Goal: Information Seeking & Learning: Learn about a topic

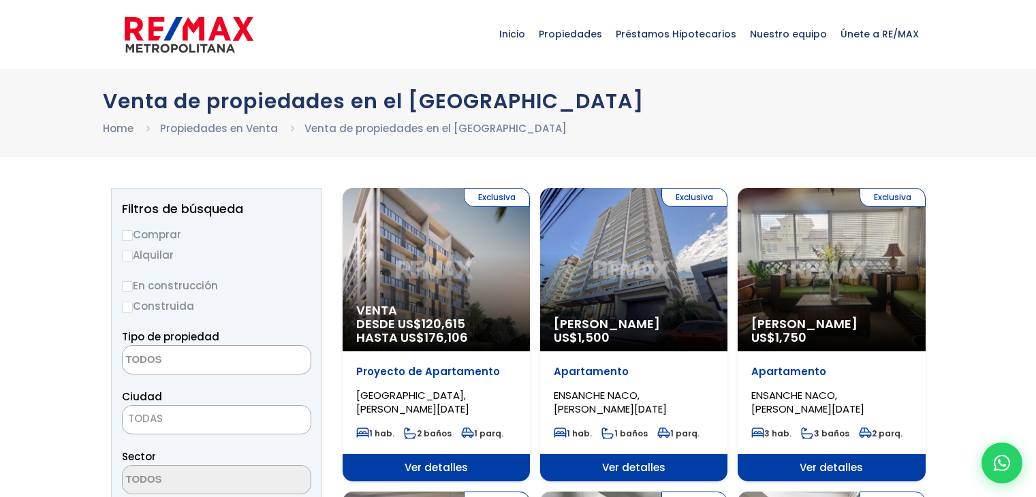
select select
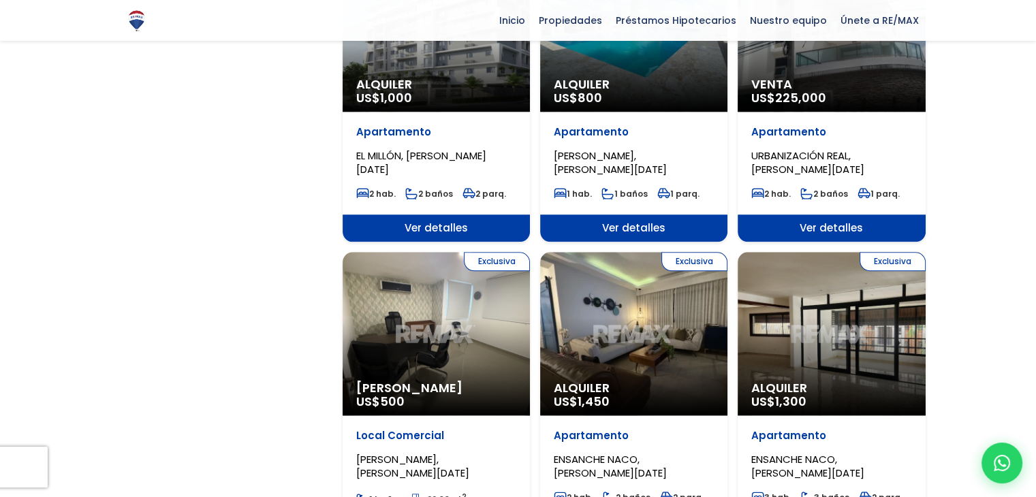
scroll to position [1152, 0]
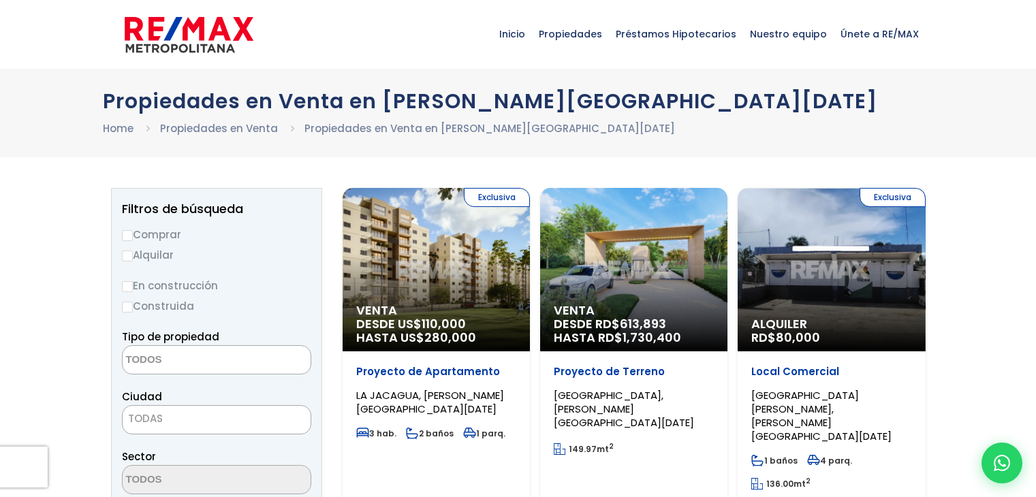
select select
click at [884, 84] on div "Propiedades en Venta en Santo Domingo Norte Home Propiedades en Venta Propiedad…" at bounding box center [518, 113] width 1036 height 89
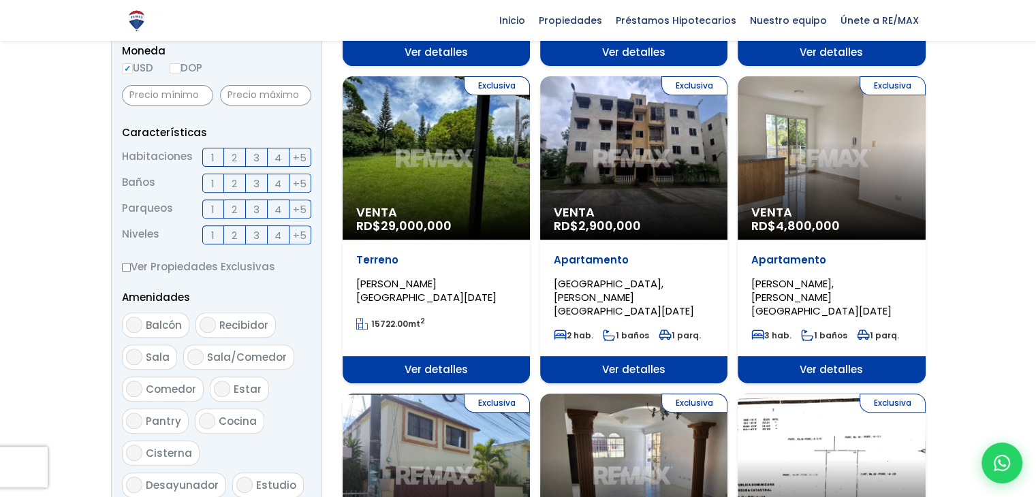
scroll to position [463, 0]
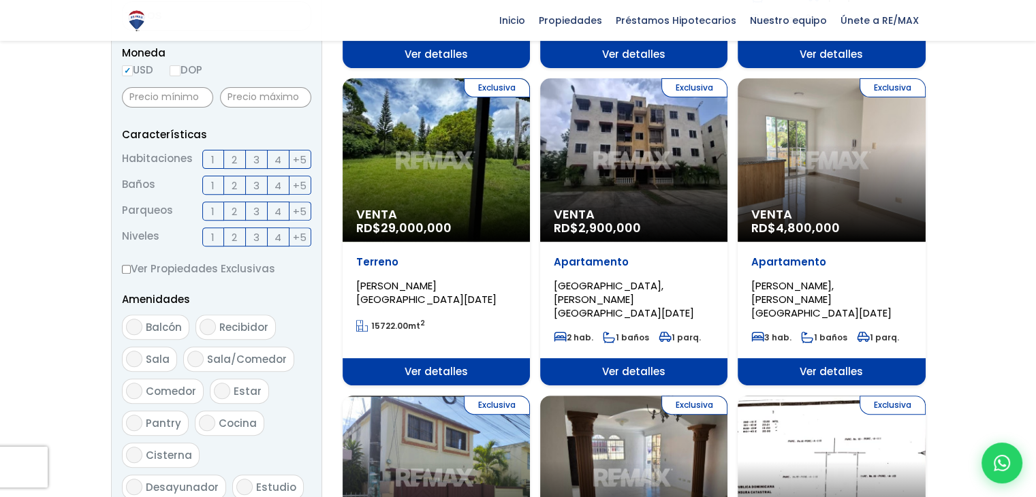
click at [884, 84] on div "Exclusiva Venta RD$ 4,800,000" at bounding box center [830, 159] width 187 height 163
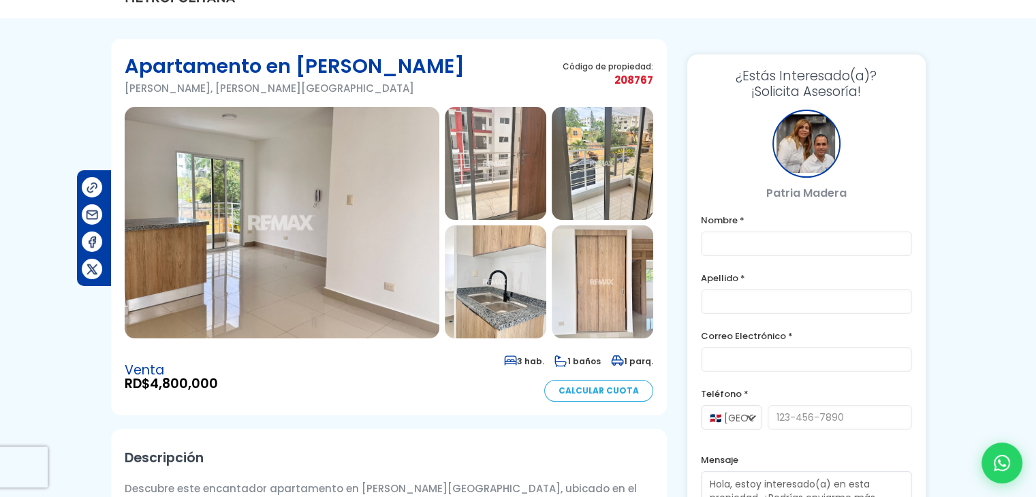
scroll to position [49, 0]
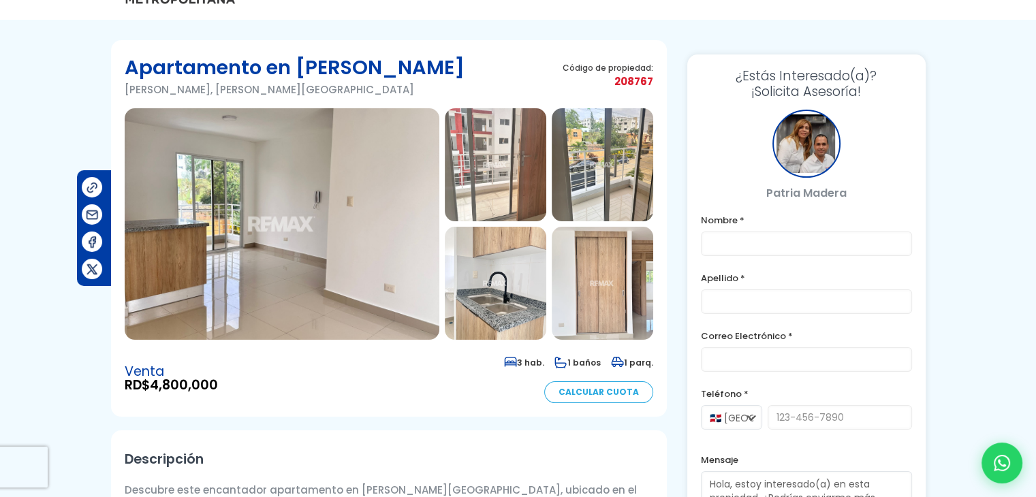
click at [298, 266] on img at bounding box center [282, 224] width 315 height 232
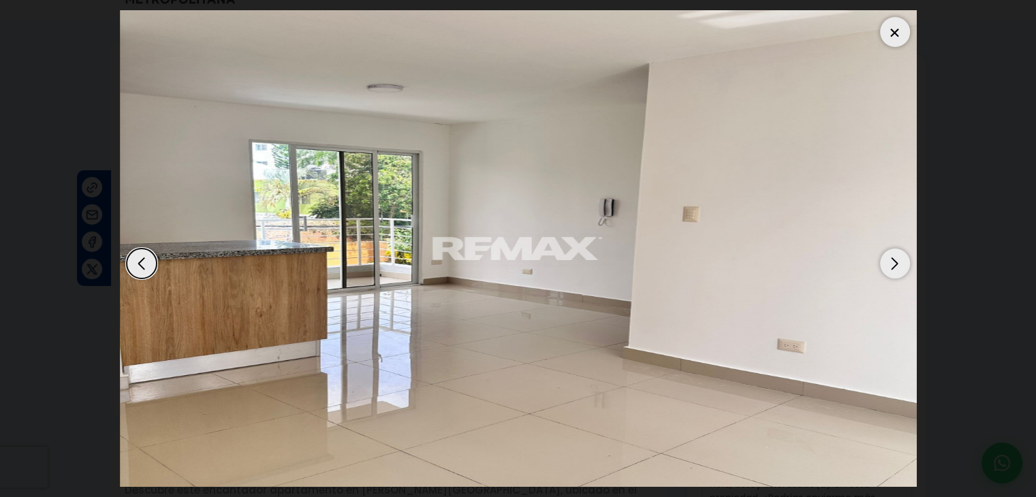
click at [902, 264] on div "Next slide" at bounding box center [895, 264] width 30 height 30
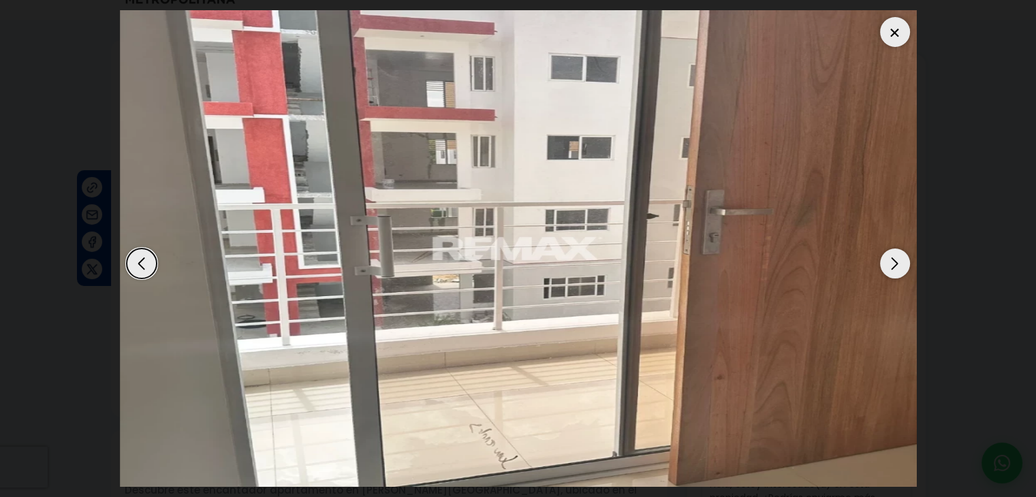
click at [902, 264] on div "Next slide" at bounding box center [895, 264] width 30 height 30
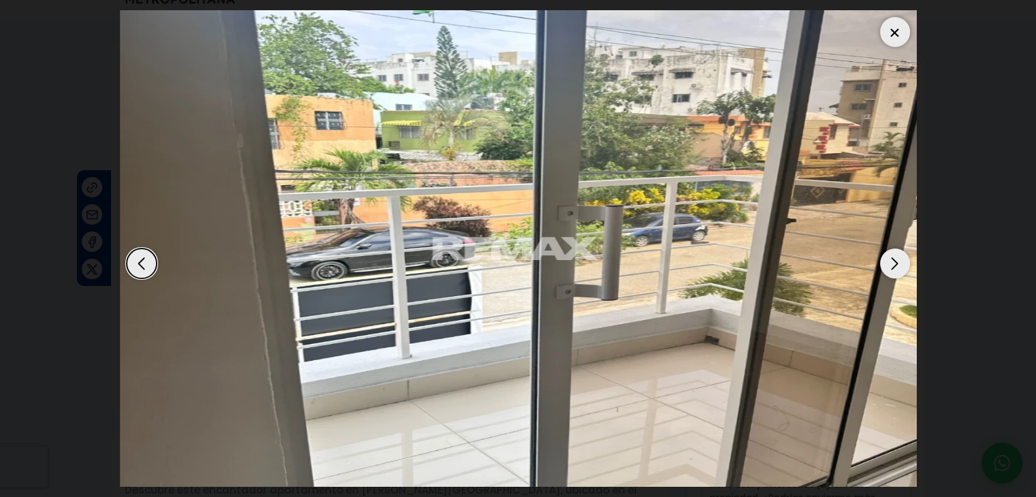
click at [902, 264] on div "Next slide" at bounding box center [895, 264] width 30 height 30
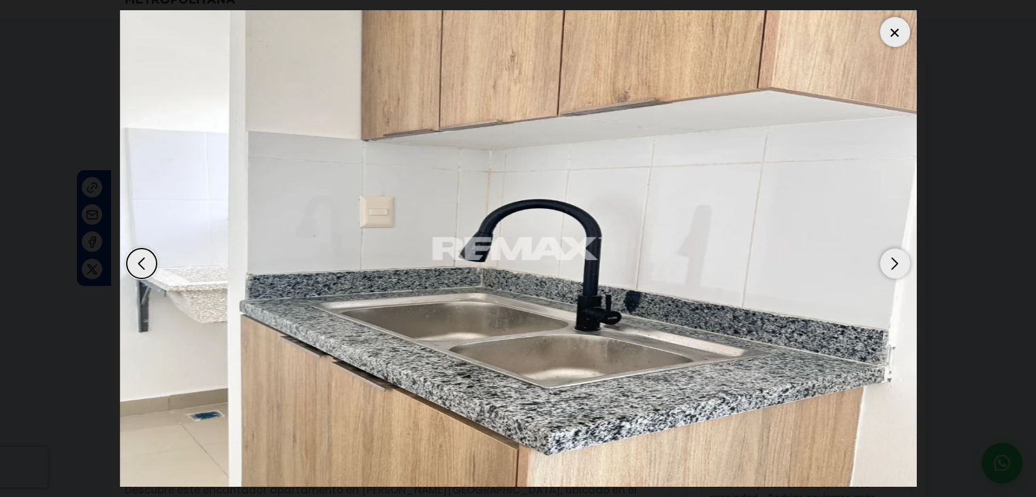
click at [902, 264] on div "Next slide" at bounding box center [895, 264] width 30 height 30
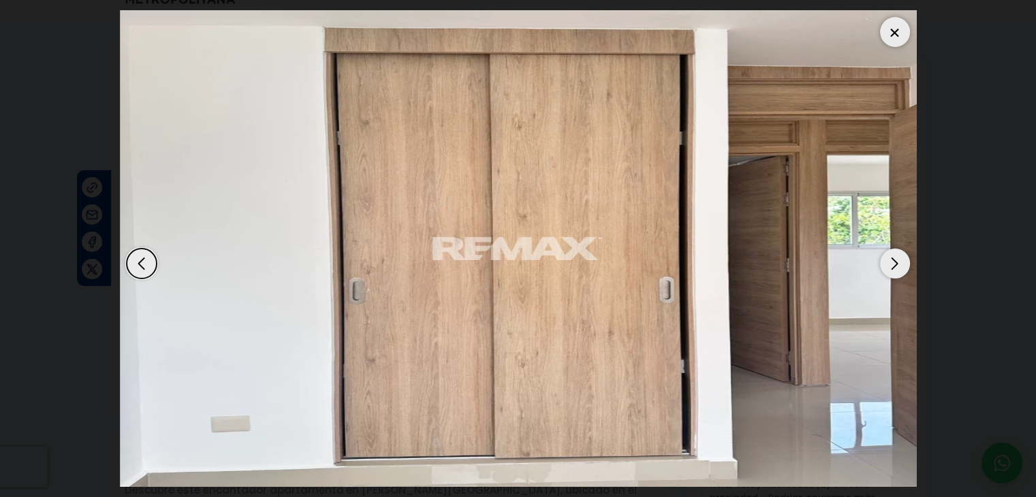
click at [146, 253] on div "Previous slide" at bounding box center [142, 264] width 30 height 30
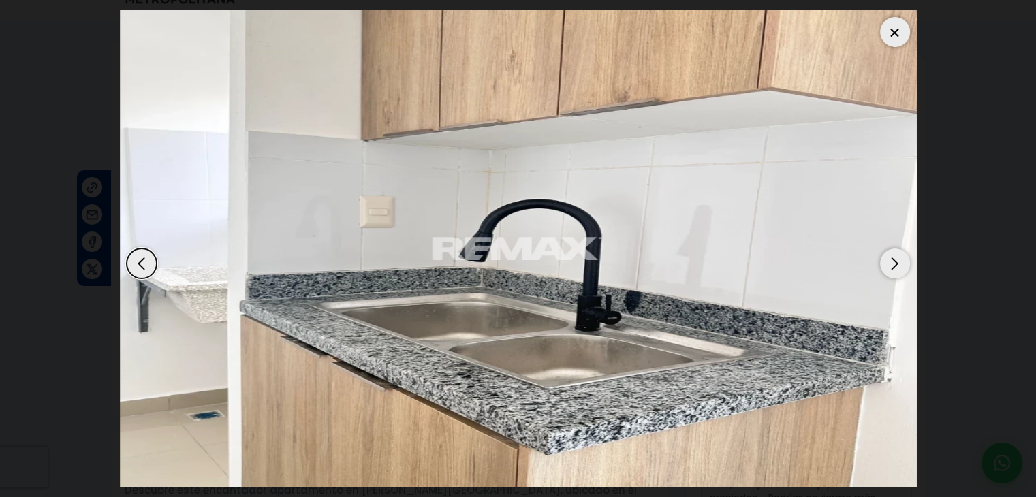
click at [893, 261] on div "Next slide" at bounding box center [895, 264] width 30 height 30
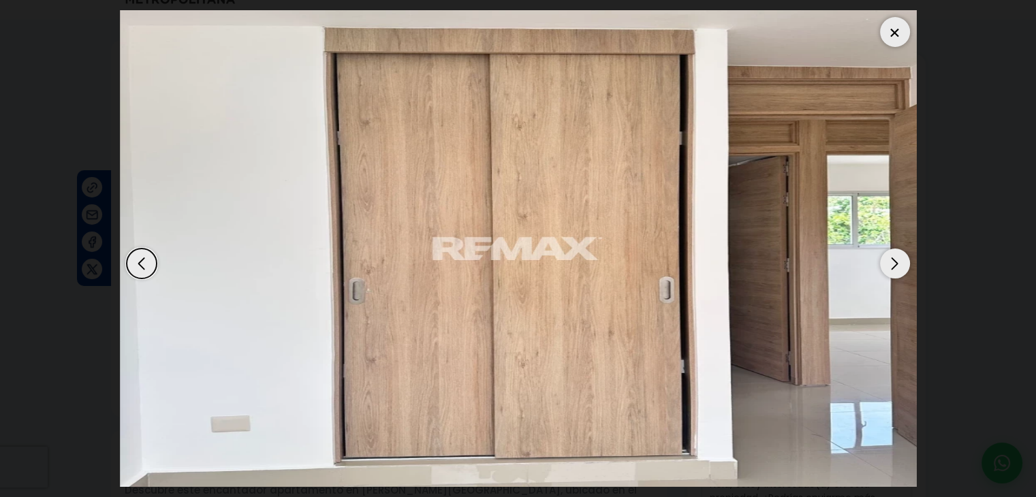
click at [893, 261] on div "Next slide" at bounding box center [895, 264] width 30 height 30
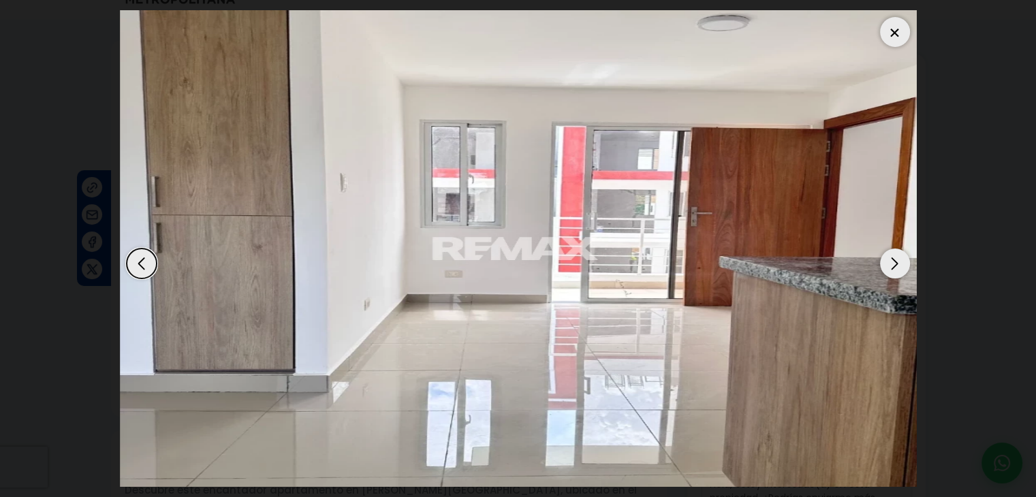
click at [893, 261] on div "Next slide" at bounding box center [895, 264] width 30 height 30
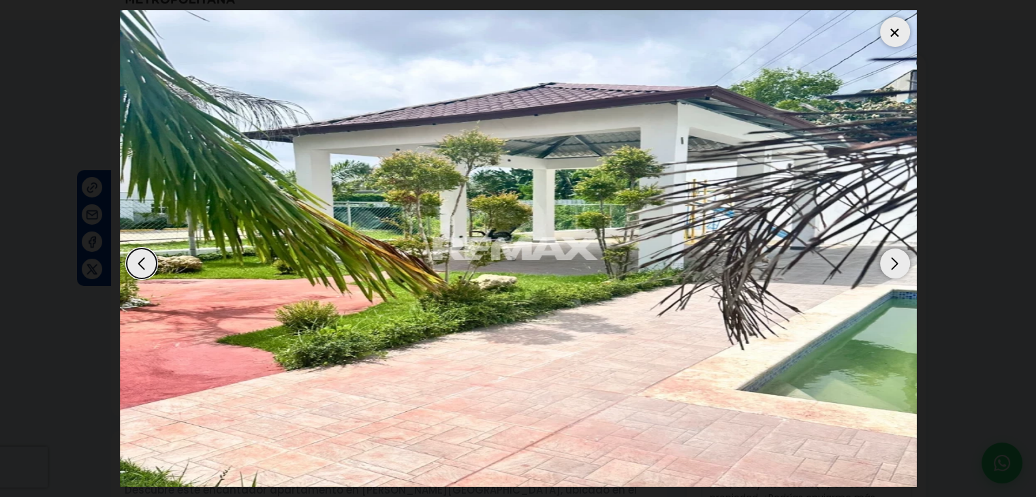
click at [893, 261] on div "Next slide" at bounding box center [895, 264] width 30 height 30
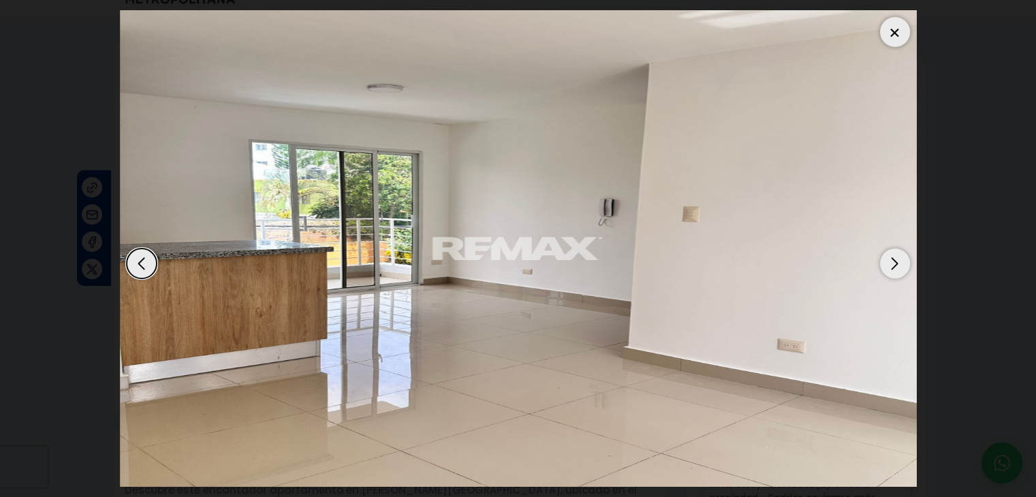
click at [893, 261] on div "Next slide" at bounding box center [895, 264] width 30 height 30
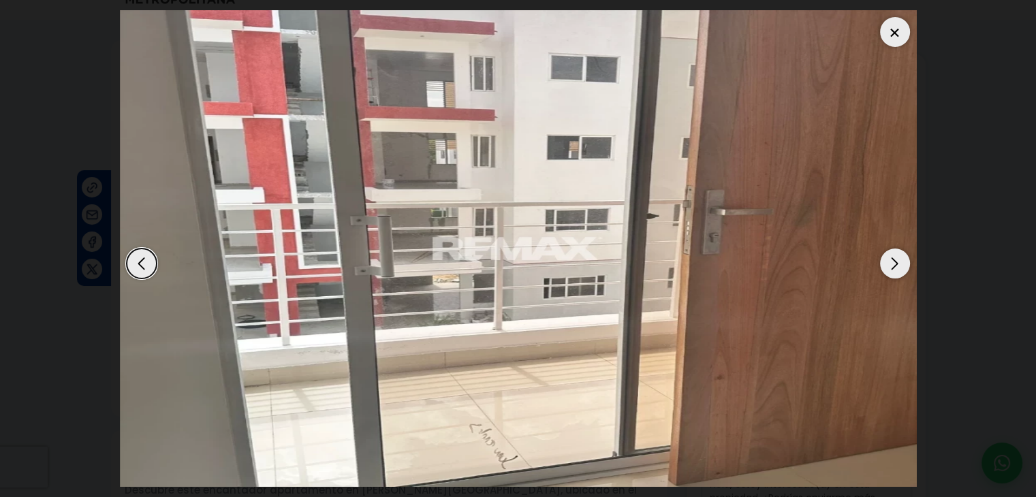
click at [897, 35] on div at bounding box center [895, 32] width 30 height 30
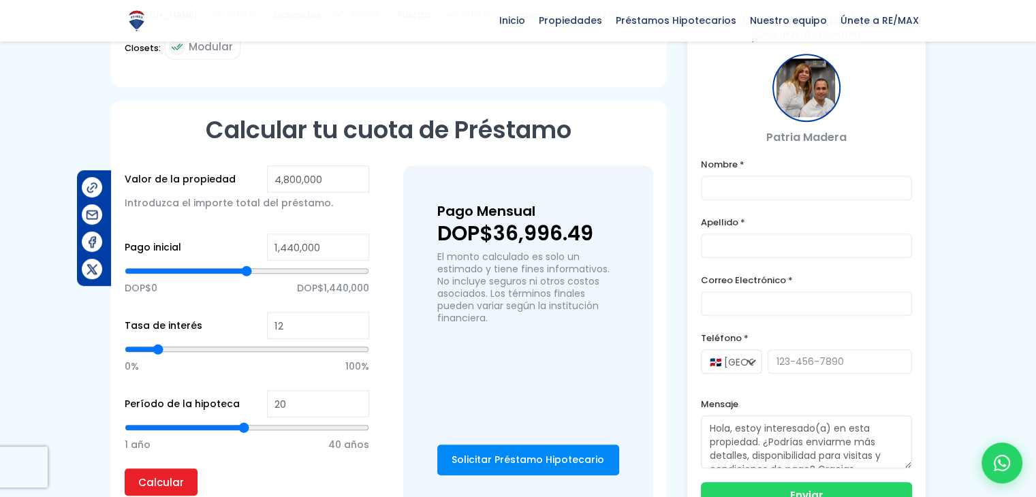
scroll to position [777, 0]
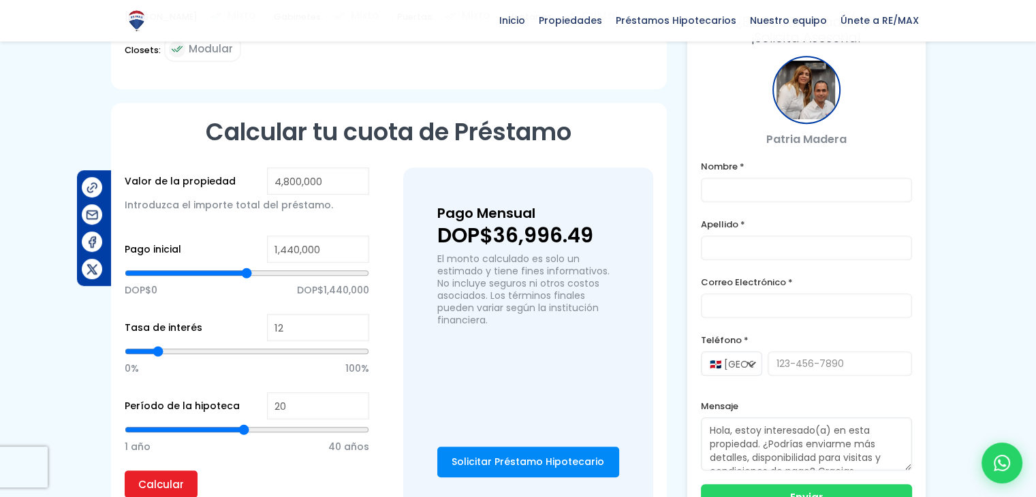
type input "2,416,079"
type input "2416079"
type input "2,460,821"
type input "2460821"
type input "2,505,564"
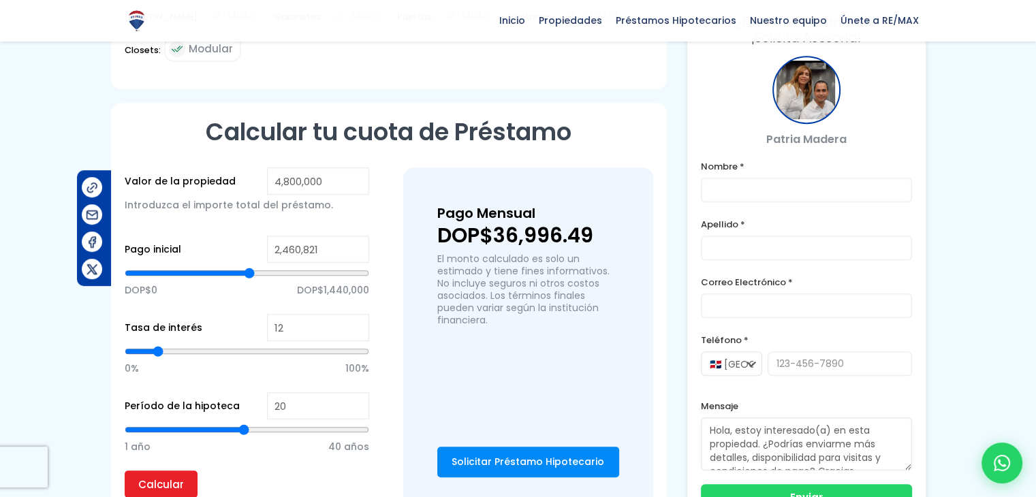
type input "2505564"
type input "2,572,677"
type input "2572677"
type input "2,628,605"
type input "2628605"
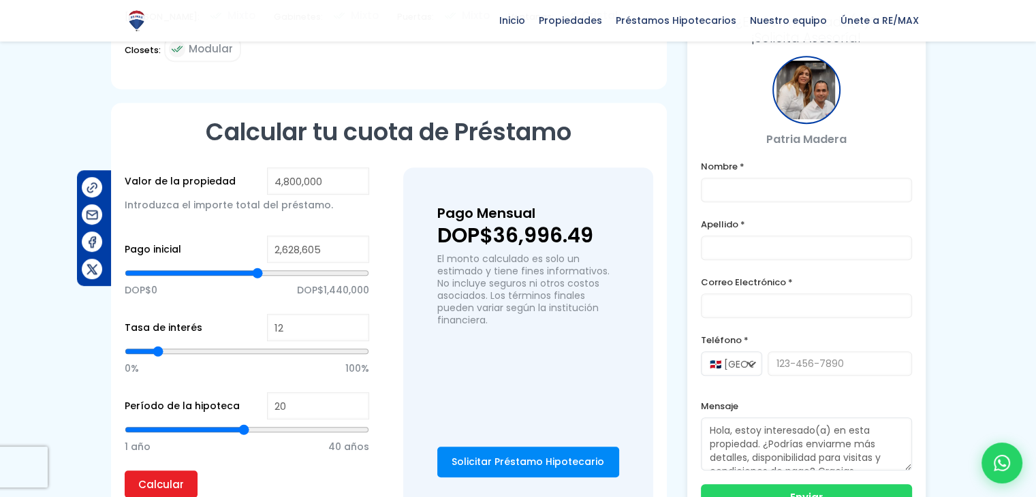
type input "2,673,347"
type input "2673347"
type input "2,695,718"
type input "2695718"
type input "2,718,089"
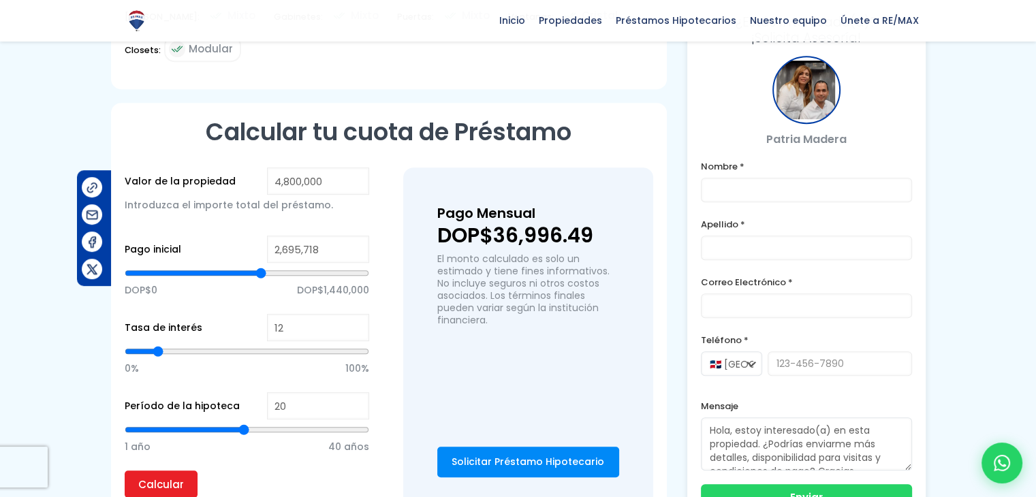
type input "2718089"
type input "2,729,275"
type input "2729275"
type input "2,740,460"
type input "2740460"
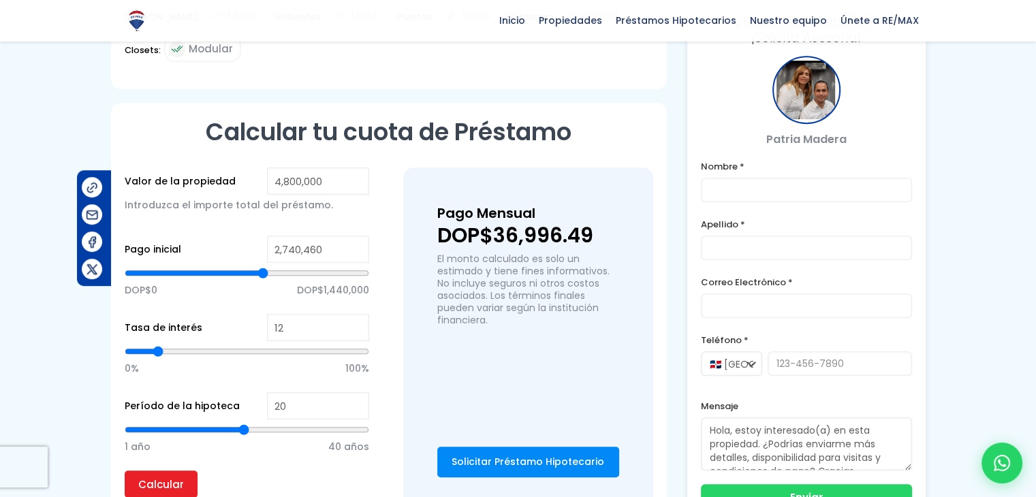
type input "2,751,646"
type input "2751646"
type input "2,762,831"
type input "2762831"
type input "2,785,202"
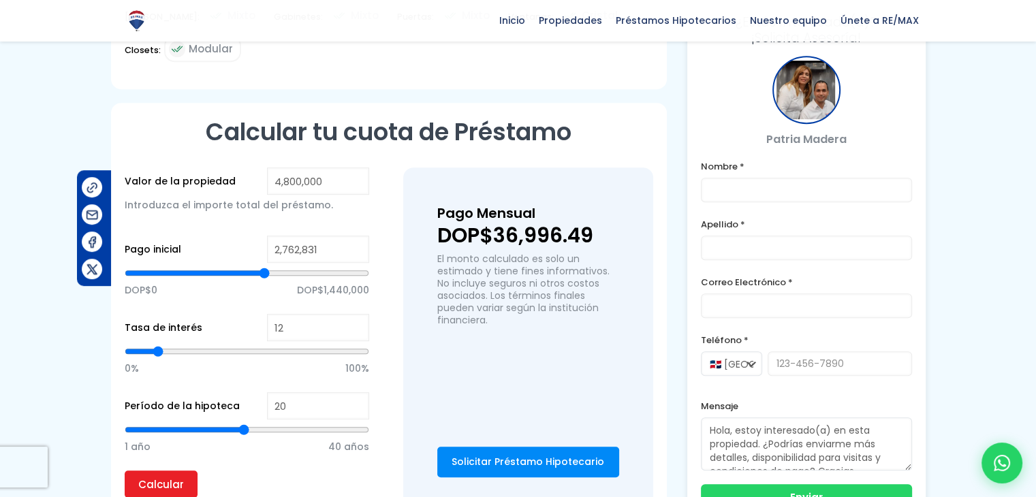
type input "2785202"
type input "2,796,388"
type input "2796388"
type input "2,807,574"
type input "2807574"
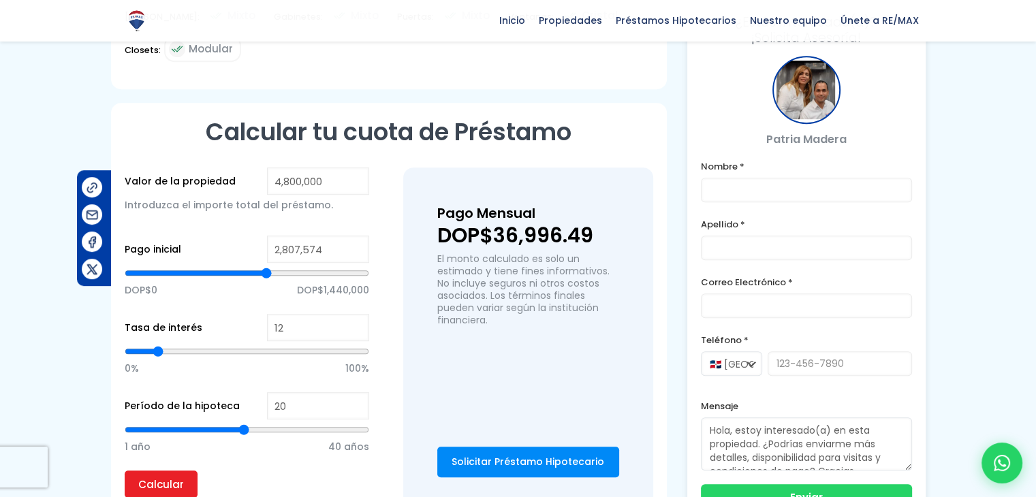
type input "2,818,759"
type input "2818759"
type input "2,829,945"
type input "2829945"
type input "2,841,130"
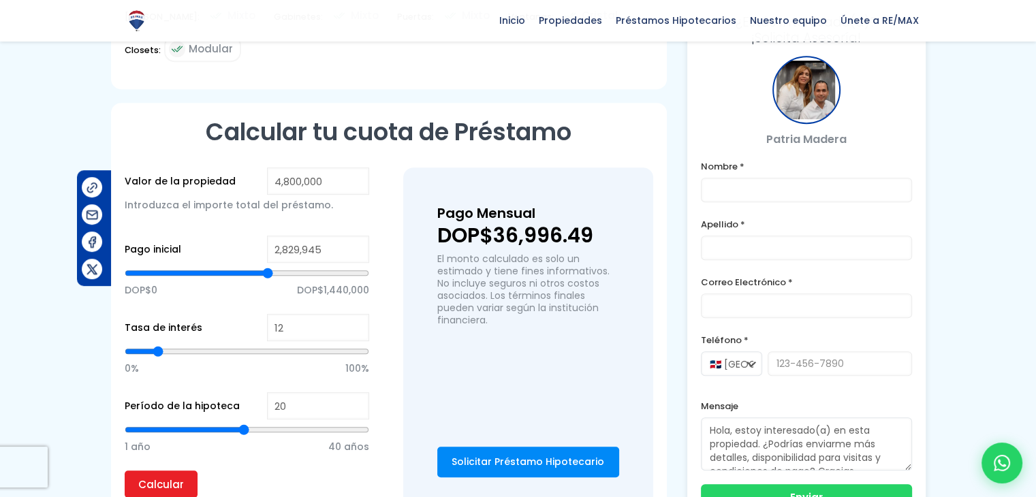
type input "2841130"
type input "2,852,316"
type input "2852316"
type input "2,874,687"
type input "2874687"
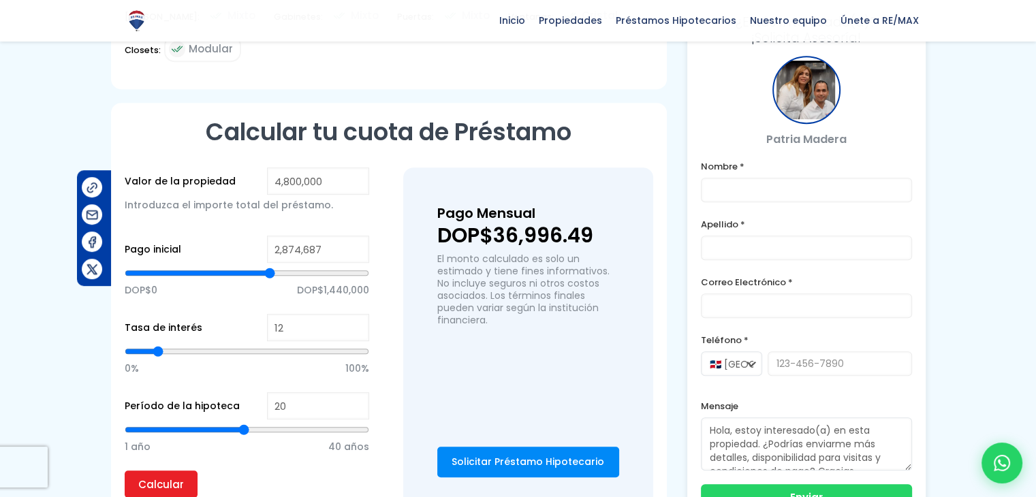
type input "2,885,872"
type input "2885872"
type input "2,897,058"
type input "2897058"
type input "2,919,429"
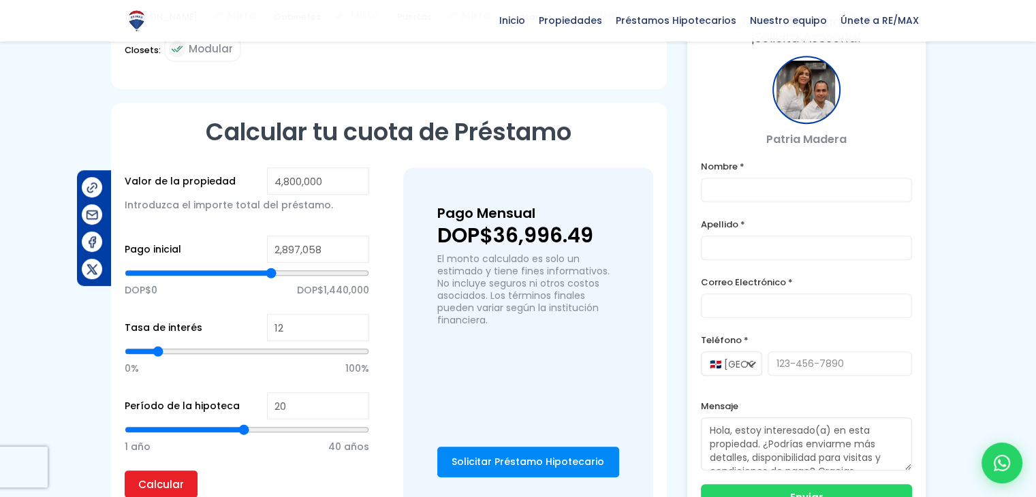
type input "2919429"
type input "2,930,615"
type input "2930615"
type input "2,941,800"
type input "2941800"
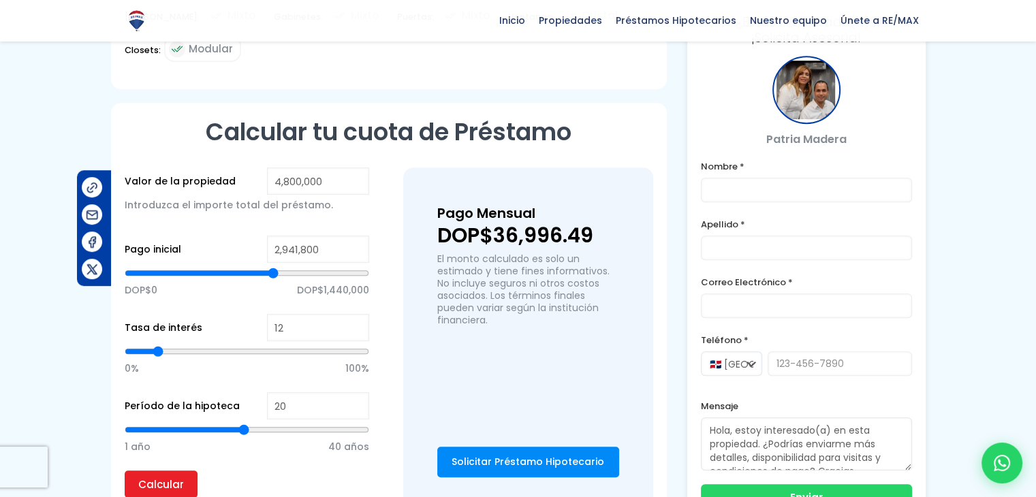
type input "2,952,986"
type input "2952986"
type input "2,964,171"
type input "2964171"
type input "2,975,357"
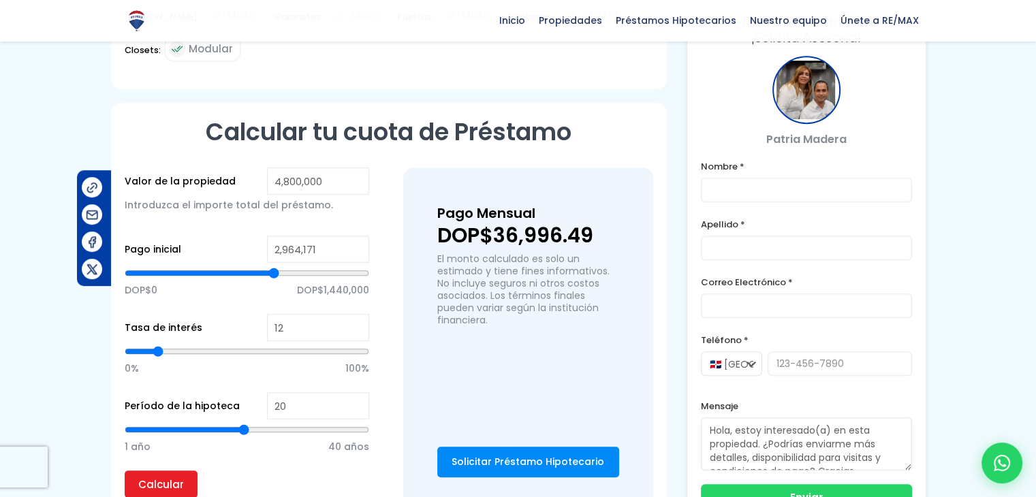
type input "2975357"
type input "2,986,542"
type input "2986542"
type input "2,997,728"
type input "2997728"
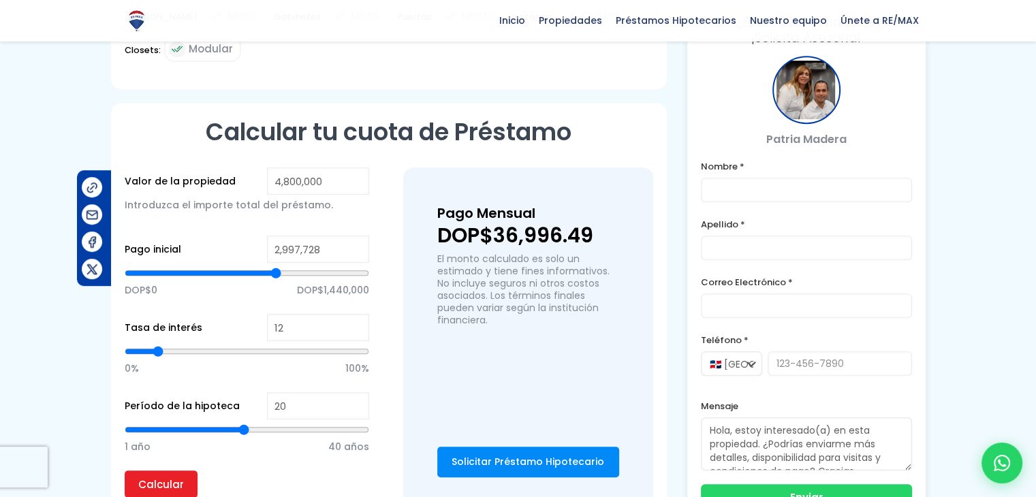
type input "3,008,913"
type input "3008913"
type input "3,020,099"
type input "3020099"
type input "3,008,913"
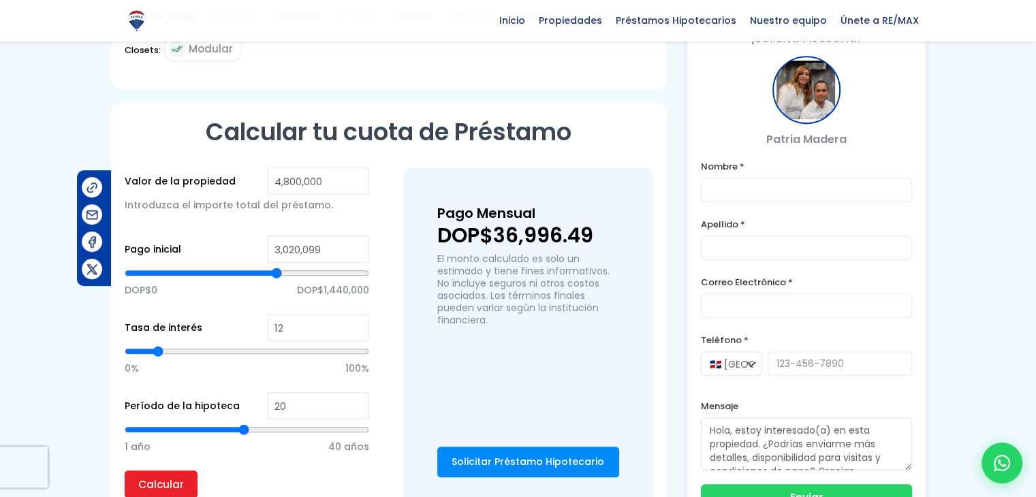
type input "3008913"
type input "2,997,728"
type input "2997728"
type input "3,008,913"
type input "3008913"
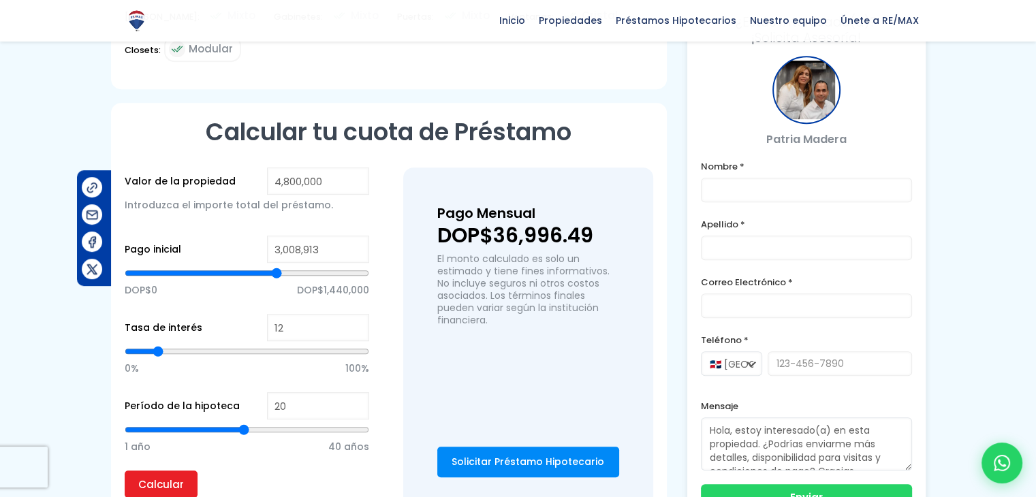
type input "3,020,099"
type input "3020099"
type input "3,031,285"
type input "3031285"
type input "3,042,470"
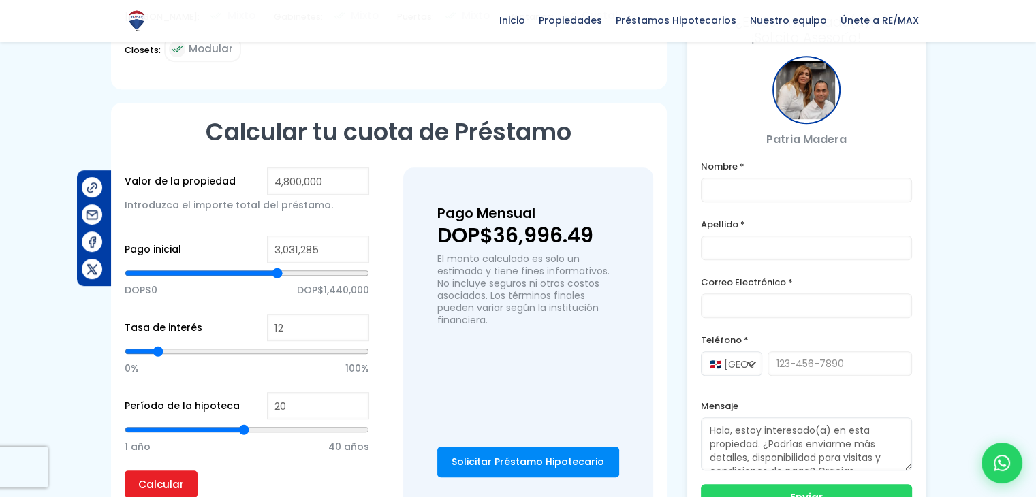
type input "3042470"
type input "3,053,656"
type input "3053656"
type input "3,064,841"
type input "3064841"
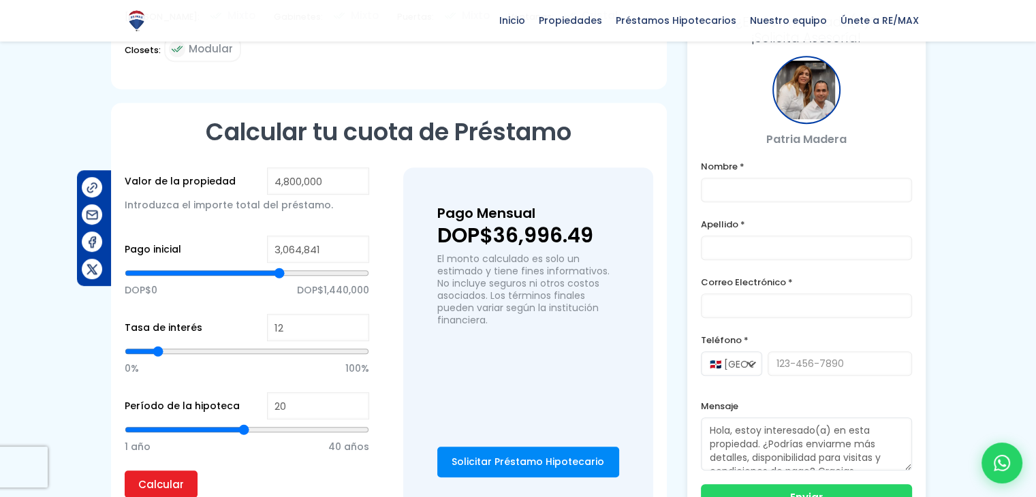
type input "3,053,656"
type input "3053656"
type input "3,042,470"
type input "3042470"
type input "3,031,285"
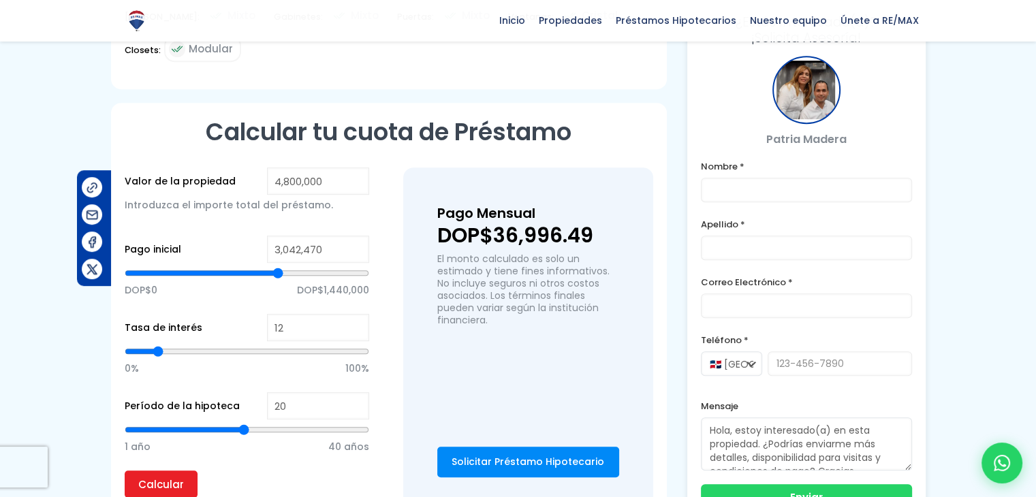
type input "3031285"
type input "3,020,099"
type input "3020099"
type input "3,008,913"
drag, startPoint x: 246, startPoint y: 270, endPoint x: 276, endPoint y: 272, distance: 30.0
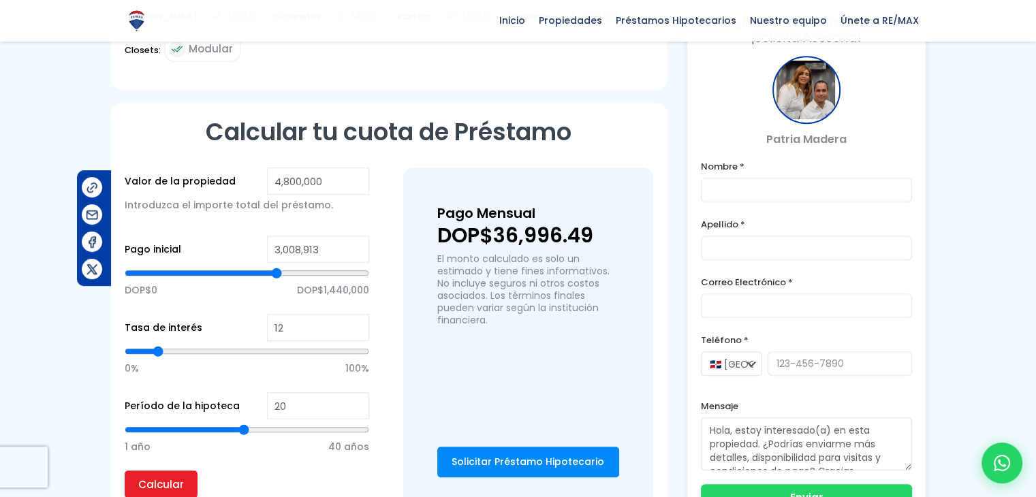
type input "3008913"
click at [276, 272] on input "range" at bounding box center [247, 273] width 244 height 14
click at [166, 477] on input "Calcular" at bounding box center [161, 484] width 73 height 27
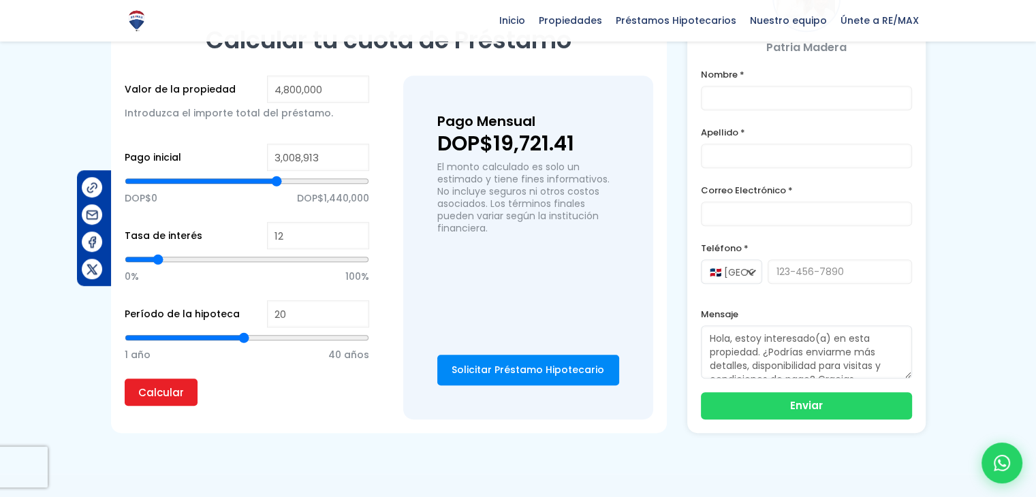
scroll to position [873, 0]
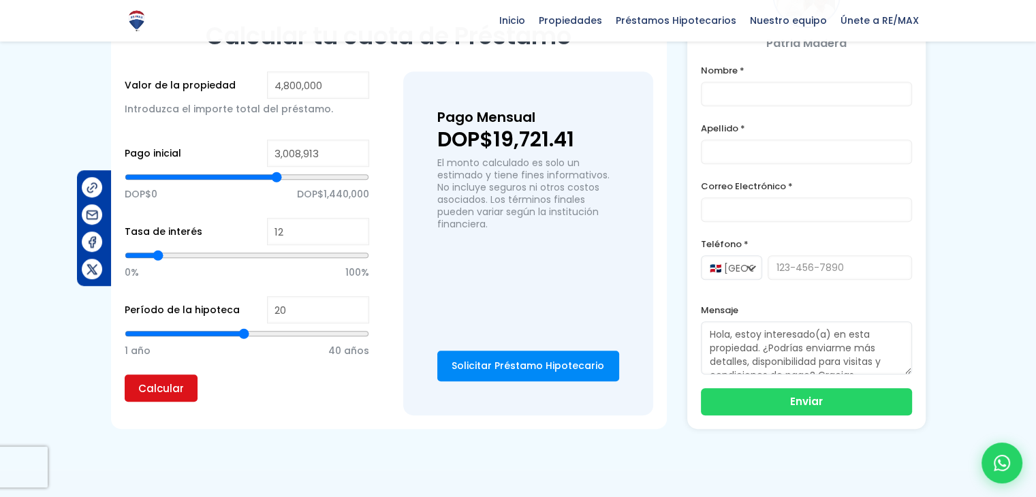
click at [138, 393] on input "Calcular" at bounding box center [161, 388] width 73 height 27
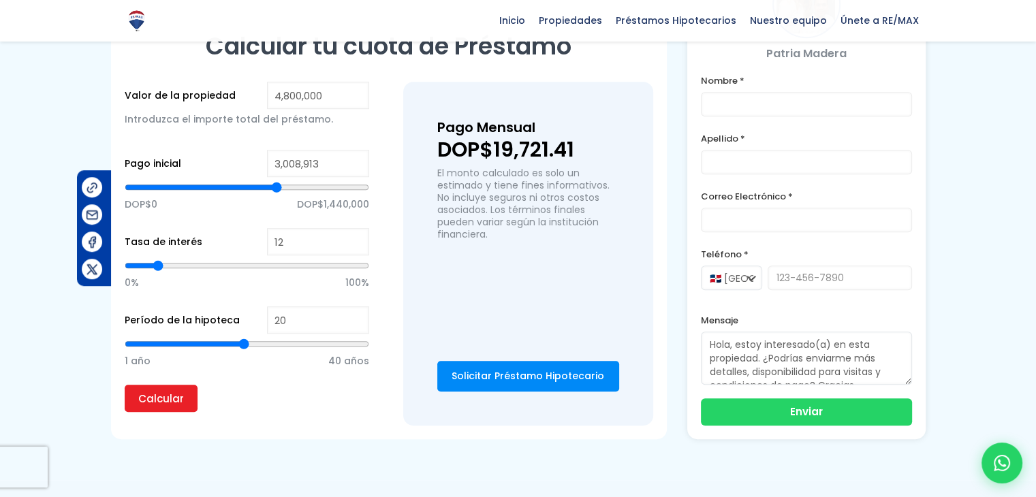
scroll to position [865, 0]
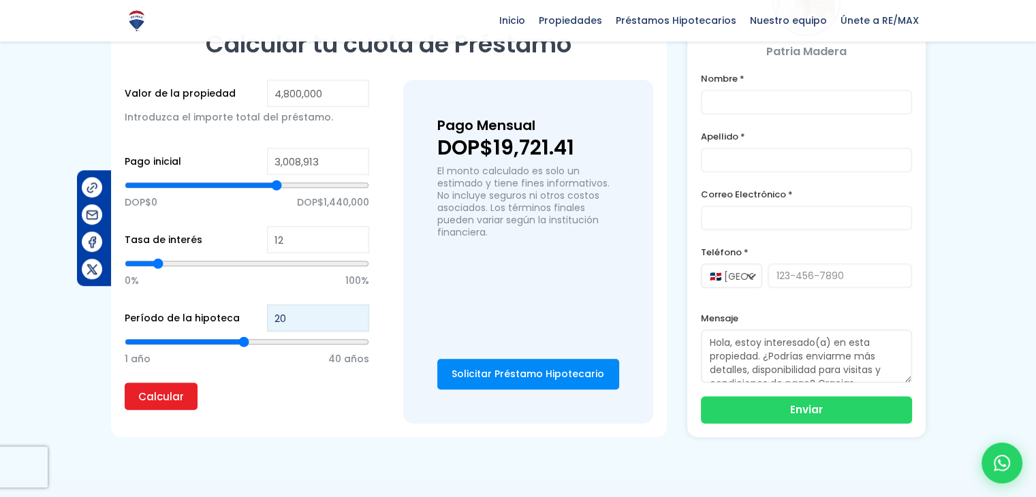
type input "19"
click at [357, 317] on input "19" at bounding box center [318, 317] width 102 height 27
type input "18"
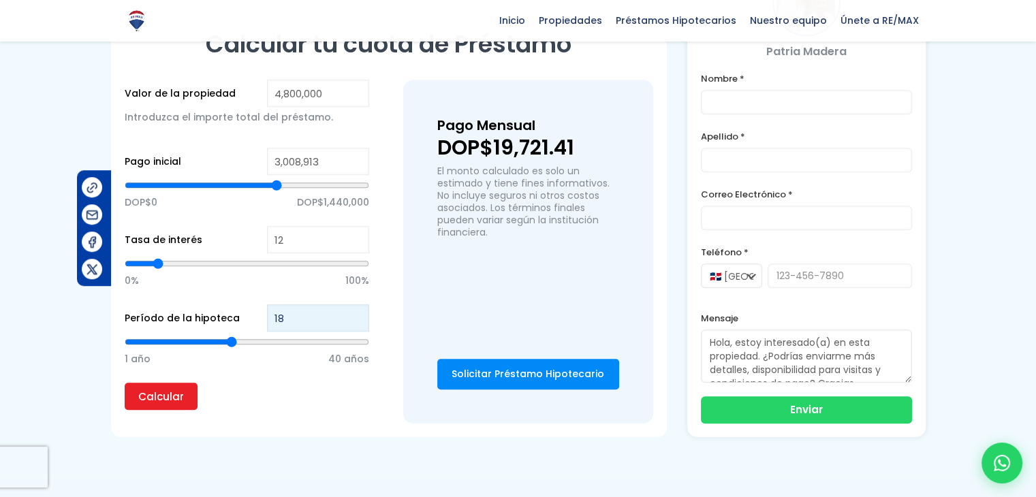
click at [357, 317] on input "18" at bounding box center [318, 317] width 102 height 27
type input "17"
click at [357, 317] on input "17" at bounding box center [318, 317] width 102 height 27
type input "16"
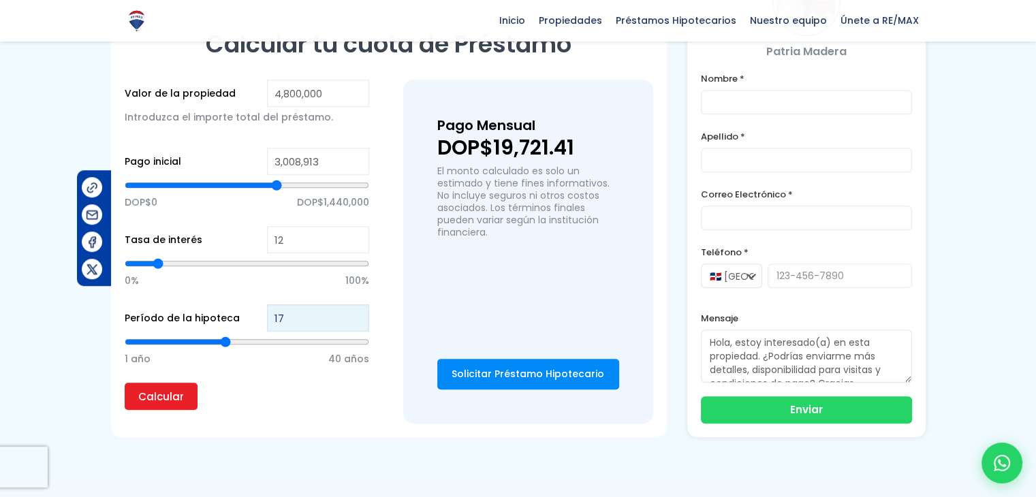
type input "16"
click at [355, 319] on input "16" at bounding box center [318, 317] width 102 height 27
click at [183, 392] on input "Calcular" at bounding box center [161, 396] width 73 height 27
type input "13"
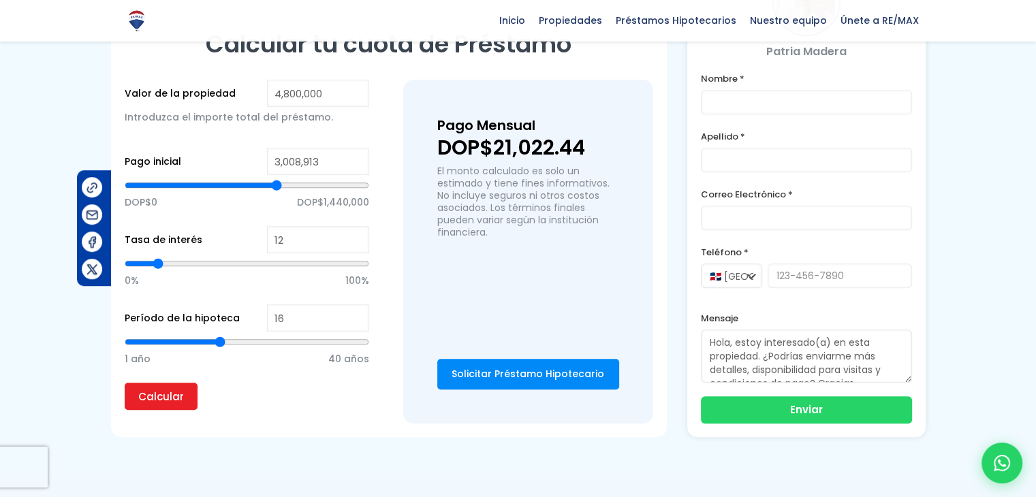
type input "13"
type input "14"
type input "15"
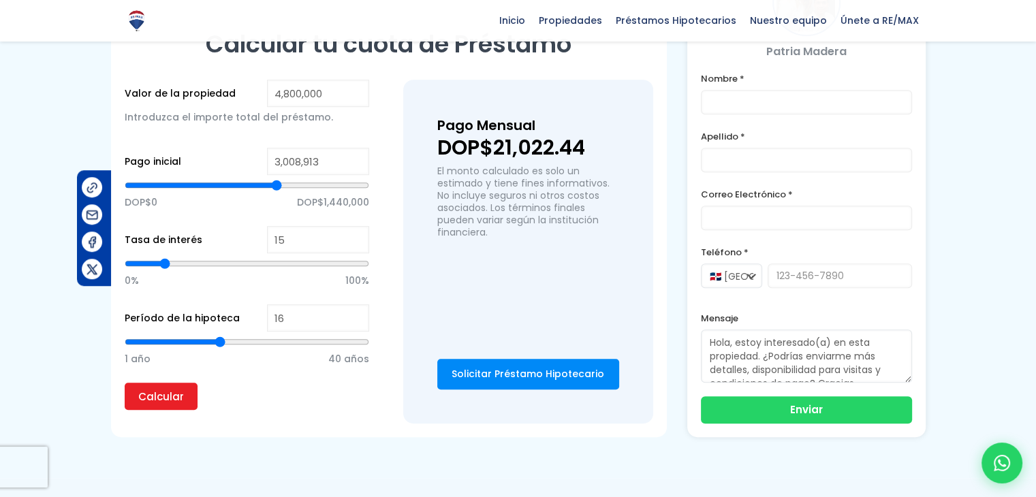
type input "14"
type input "13"
type input "14"
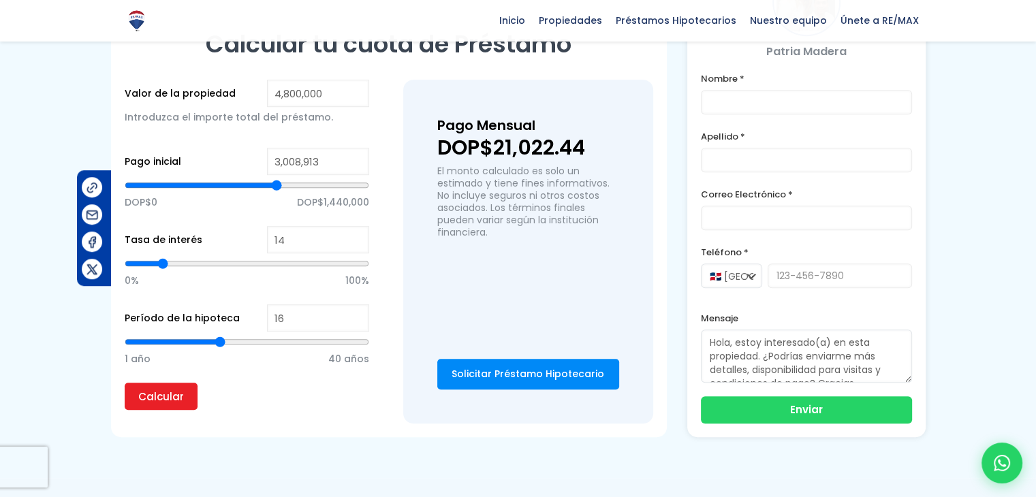
type input "14"
click at [161, 262] on input "range" at bounding box center [247, 264] width 244 height 14
click at [161, 390] on input "Calcular" at bounding box center [161, 396] width 73 height 27
type input "15"
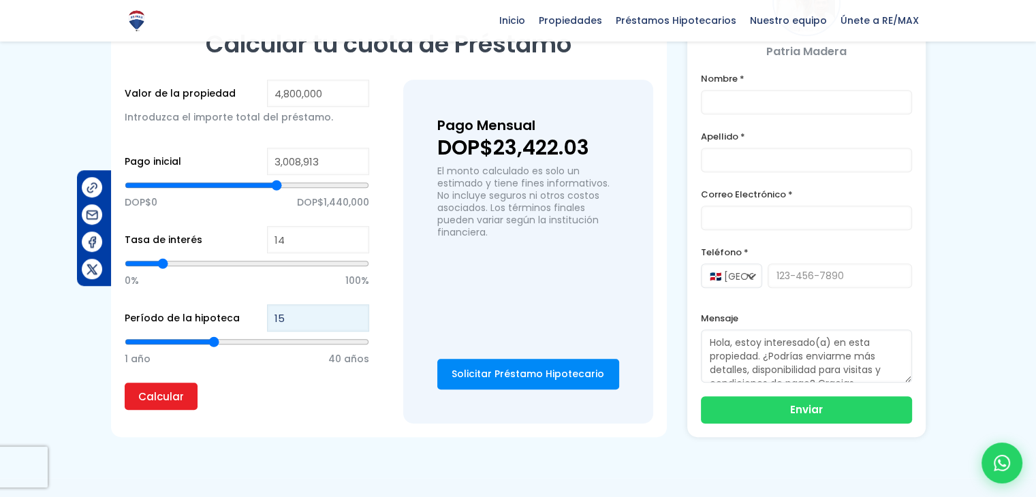
click at [354, 315] on input "15" at bounding box center [318, 317] width 102 height 27
type input "14"
click at [354, 315] on input "14" at bounding box center [318, 317] width 102 height 27
type input "13"
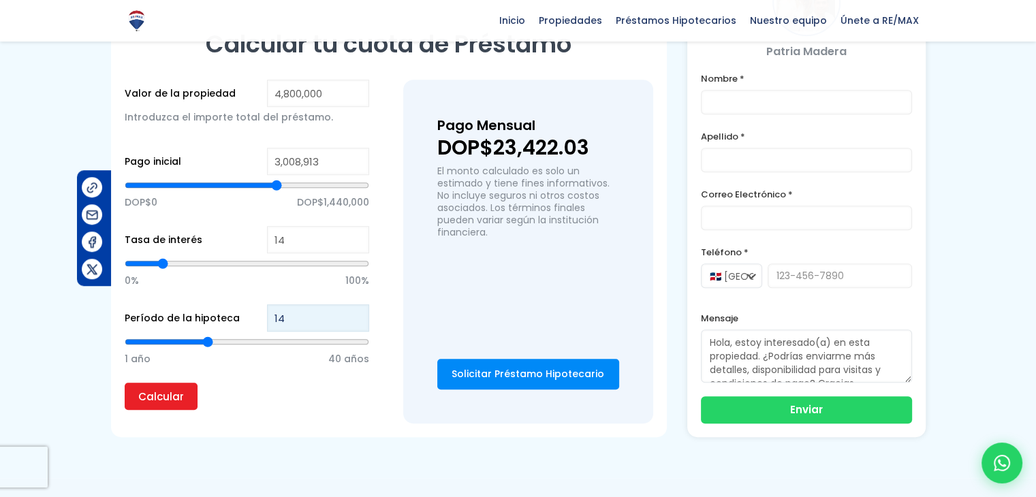
type input "13"
click at [354, 315] on input "13" at bounding box center [318, 317] width 102 height 27
type input "12"
click at [354, 315] on input "12" at bounding box center [318, 317] width 102 height 27
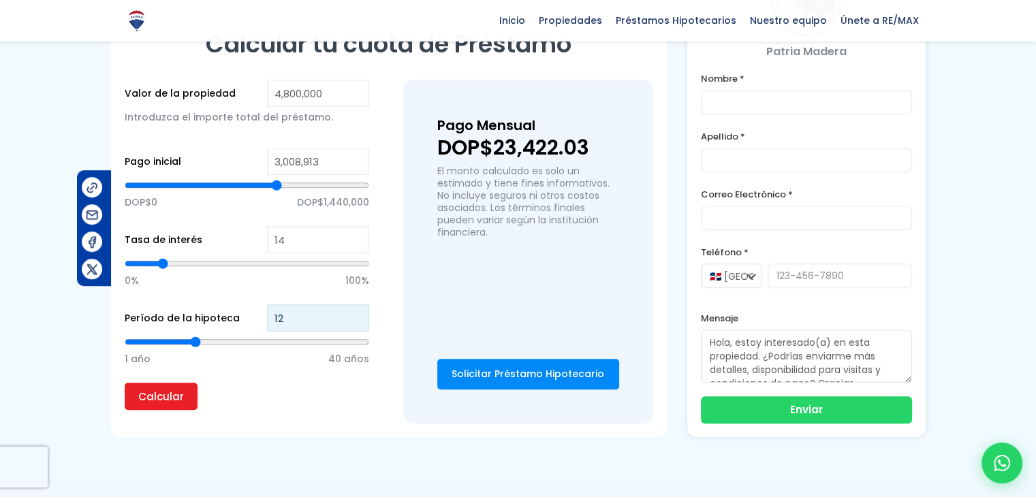
type input "11"
click at [354, 315] on input "11" at bounding box center [318, 317] width 102 height 27
type input "10"
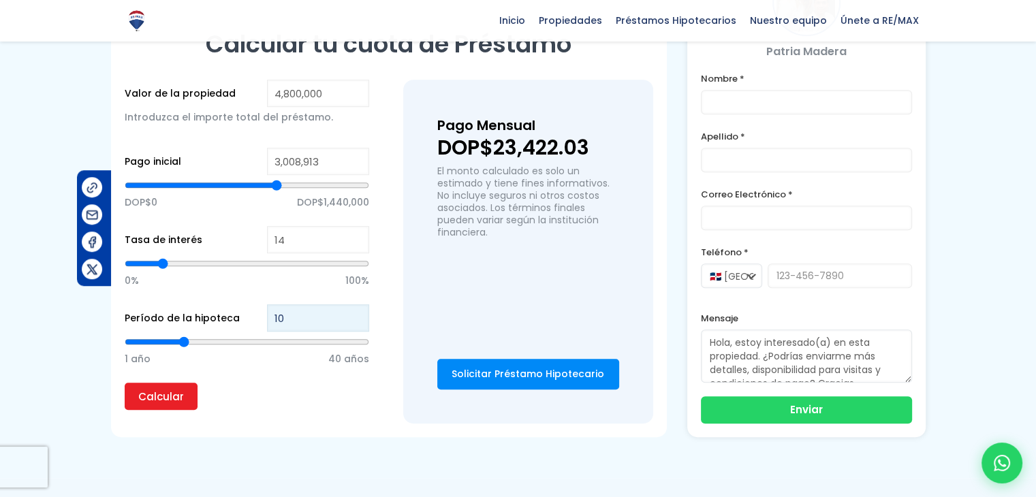
click at [354, 315] on input "10" at bounding box center [318, 317] width 102 height 27
click at [166, 393] on input "Calcular" at bounding box center [161, 396] width 73 height 27
type input "11"
click at [357, 308] on input "11" at bounding box center [318, 317] width 102 height 27
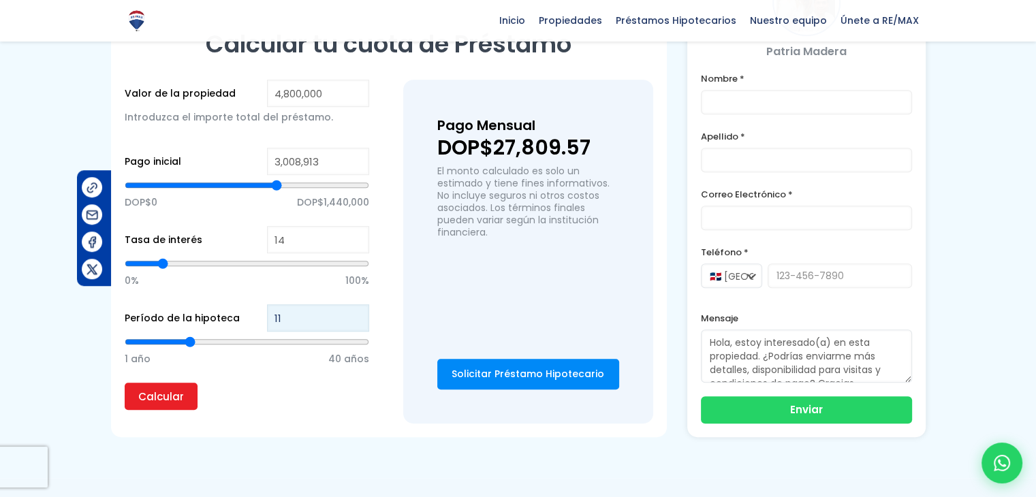
type input "12"
click at [357, 308] on input "12" at bounding box center [318, 317] width 102 height 27
type input "13"
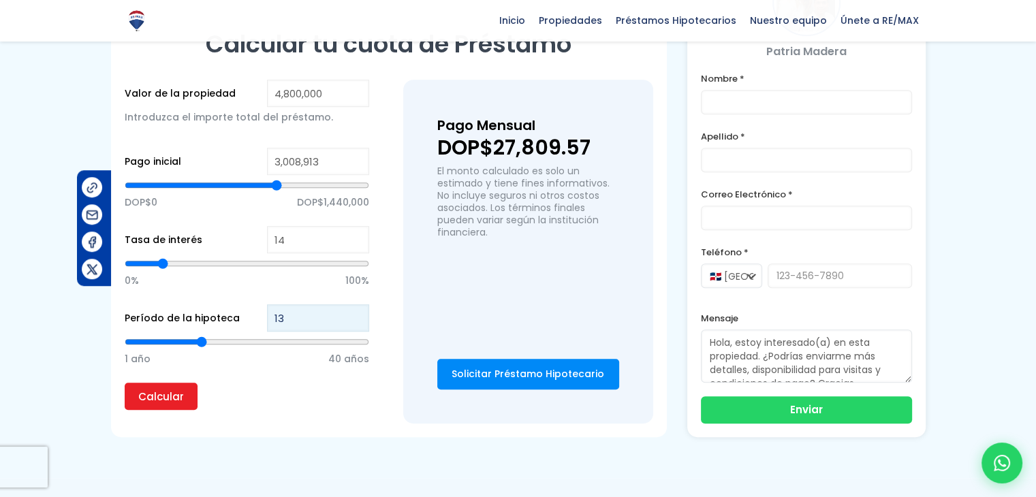
click at [357, 308] on input "13" at bounding box center [318, 317] width 102 height 27
type input "14"
click at [357, 308] on input "14" at bounding box center [318, 317] width 102 height 27
type input "15"
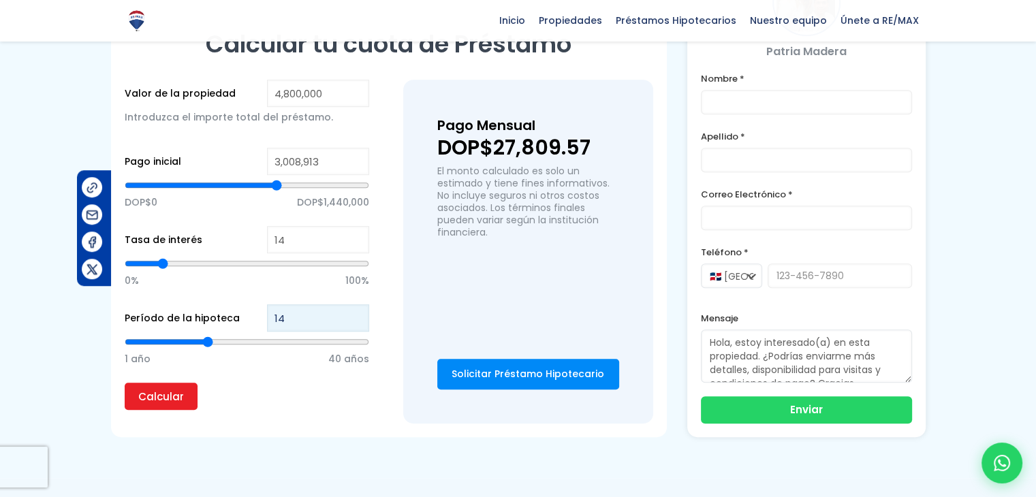
type input "15"
click at [357, 308] on input "15" at bounding box center [318, 317] width 102 height 27
click at [162, 387] on input "Calcular" at bounding box center [161, 396] width 73 height 27
type input "16"
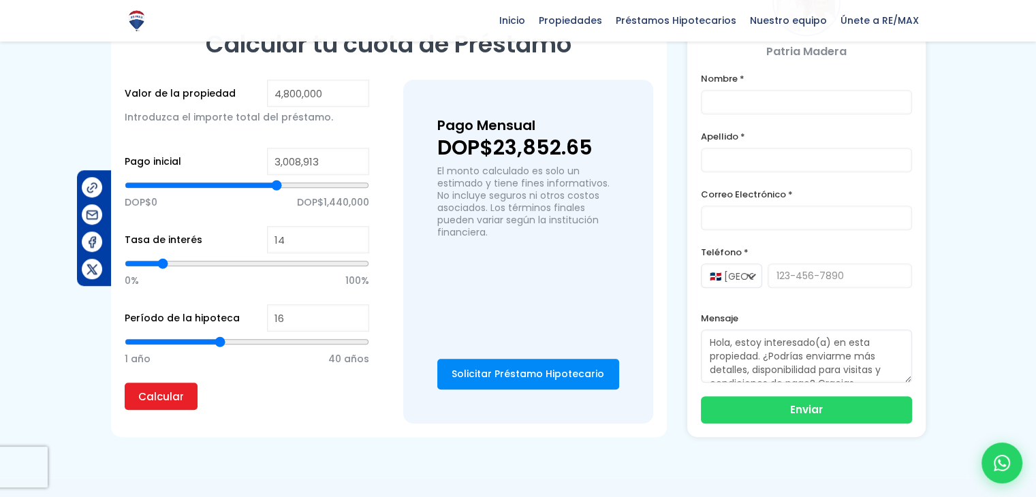
type input "17"
type input "18"
type input "19"
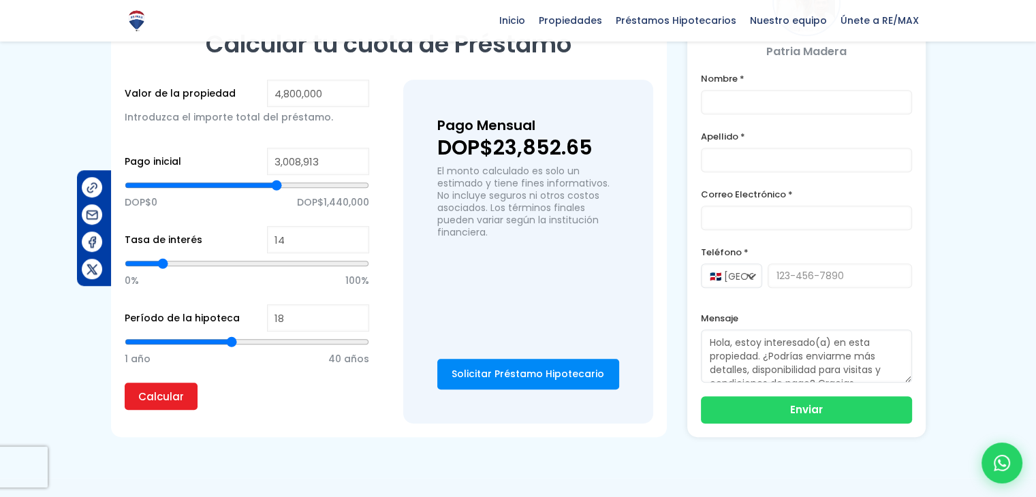
type input "19"
type input "20"
type input "21"
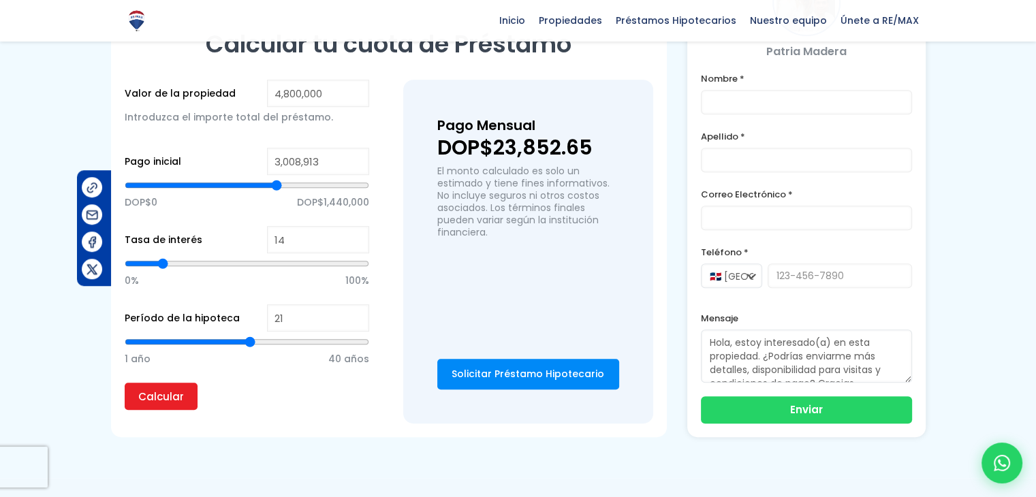
type input "22"
type input "23"
drag, startPoint x: 214, startPoint y: 338, endPoint x: 263, endPoint y: 338, distance: 49.0
type input "23"
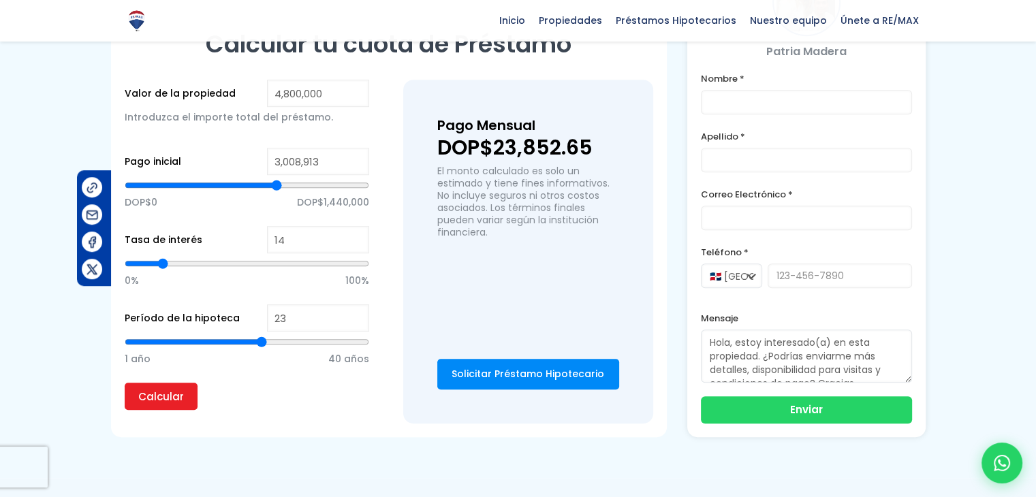
click at [263, 338] on input "range" at bounding box center [247, 342] width 244 height 14
type input "22"
type input "21"
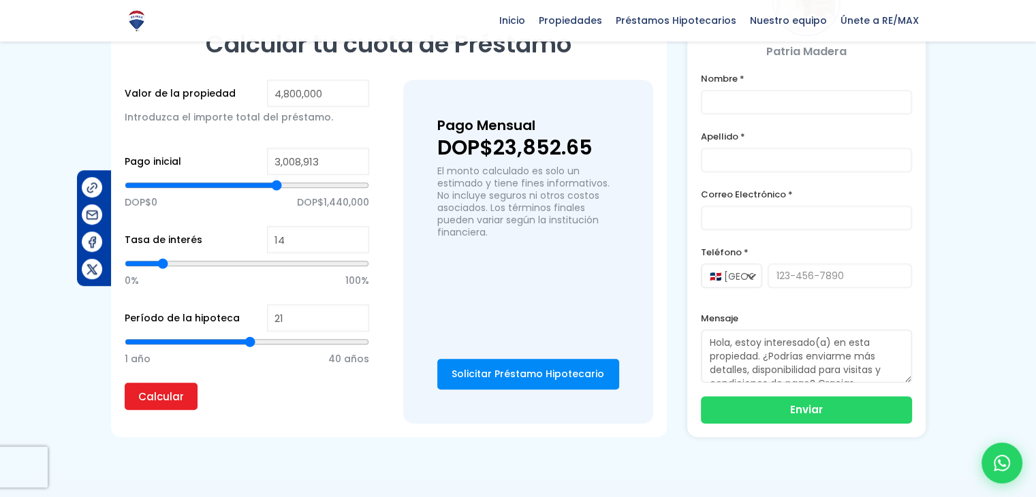
type input "20"
type input "19"
drag, startPoint x: 256, startPoint y: 336, endPoint x: 234, endPoint y: 336, distance: 21.8
type input "19"
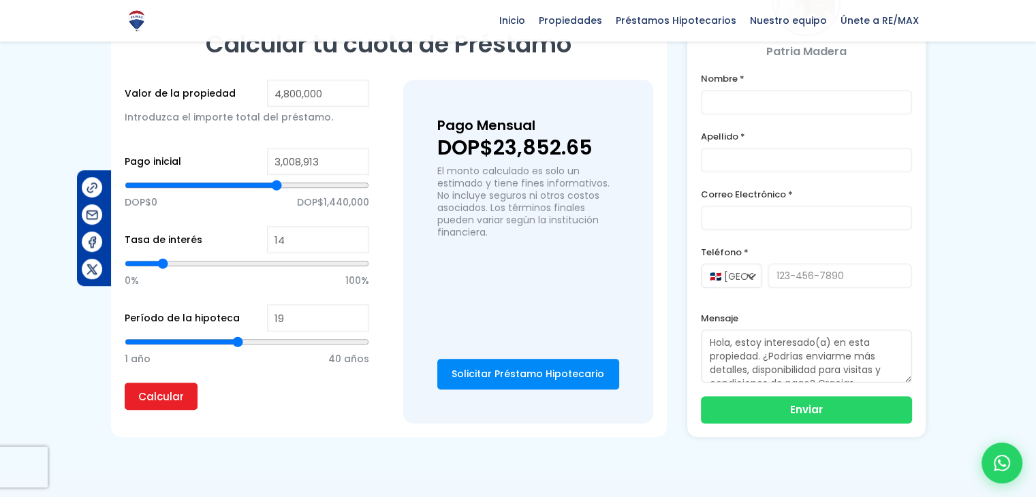
click at [234, 336] on input "range" at bounding box center [247, 342] width 244 height 14
type input "3,780,717"
type input "3780717"
click at [313, 181] on input "range" at bounding box center [247, 185] width 244 height 14
type input "3,747,160"
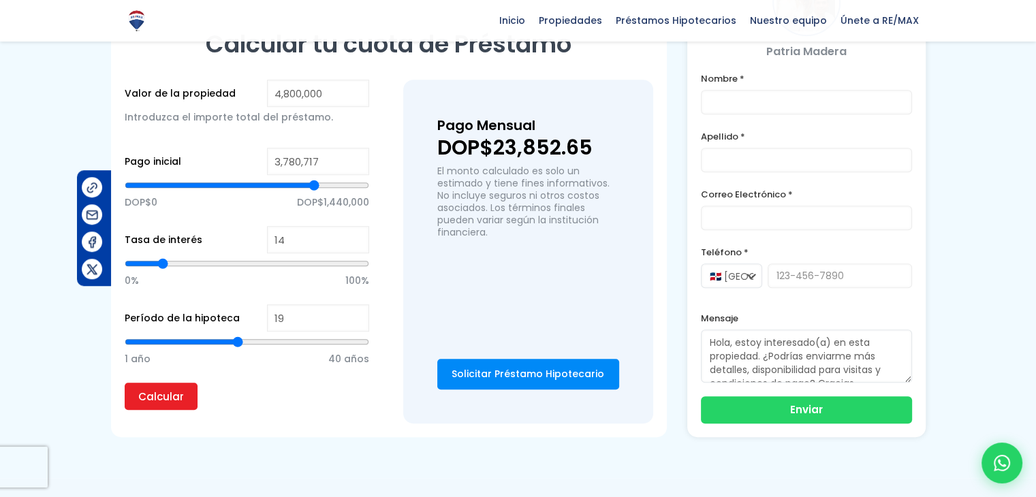
type input "3747160"
type input "3,702,418"
type input "3702418"
type input "3,680,047"
type input "3680047"
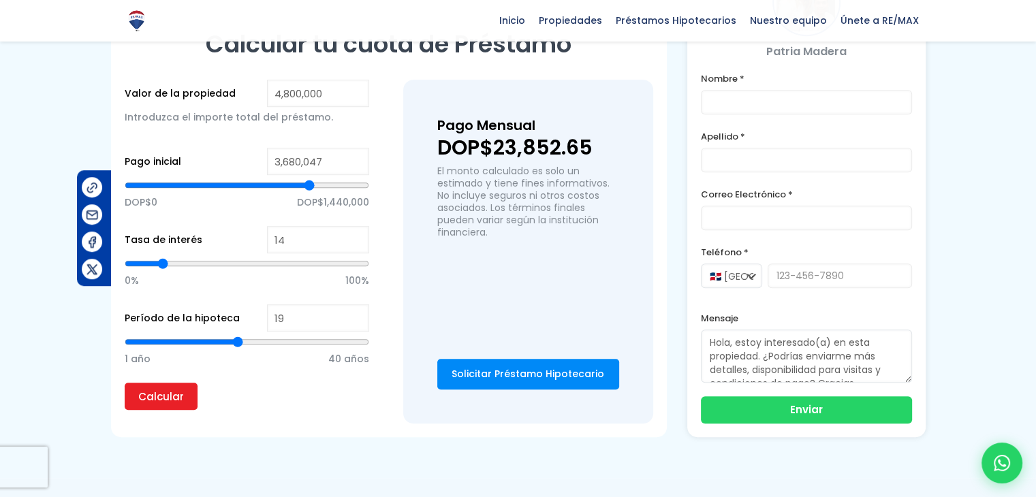
type input "3,646,490"
type input "3646490"
type input "3,635,304"
type input "3635304"
type input "3,624,119"
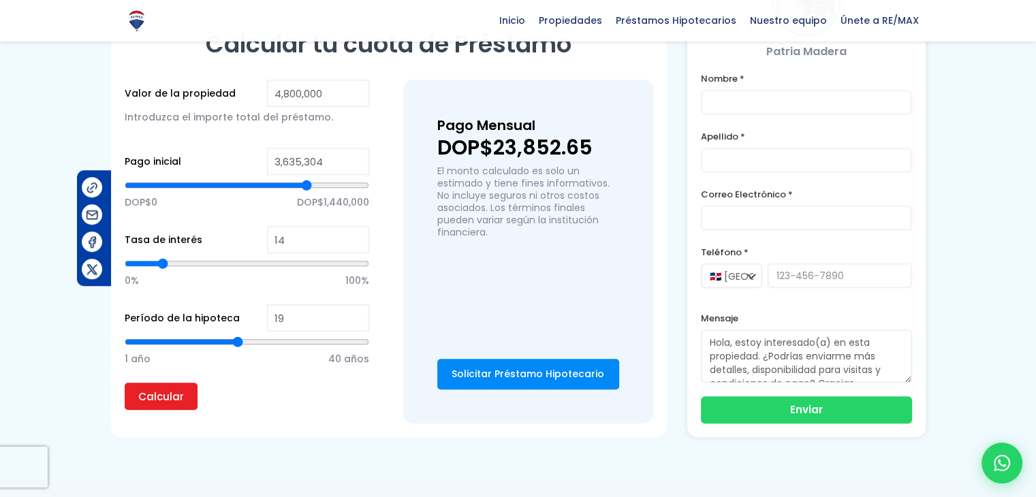
type input "3624119"
type input "3,612,933"
type input "3612933"
type input "3,601,748"
type input "3601748"
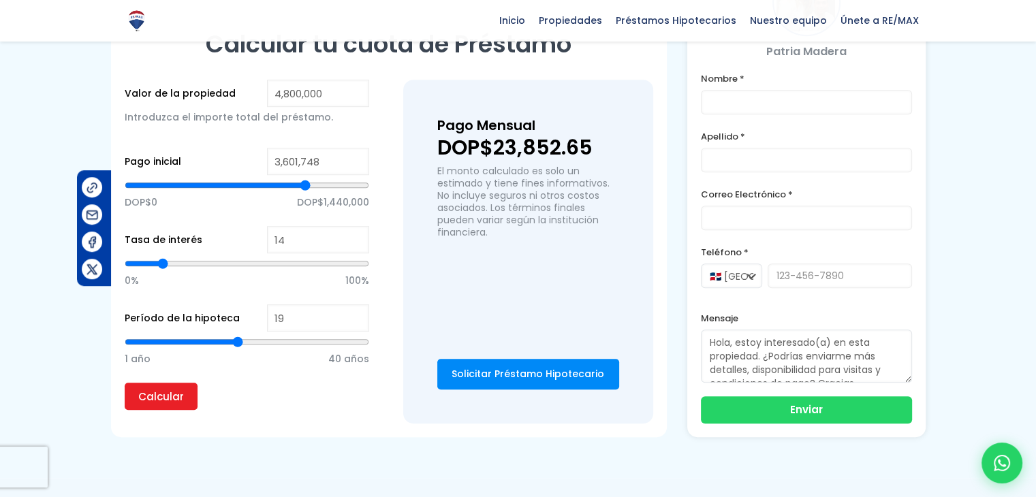
type input "3,590,562"
type input "3590562"
type input "3,579,377"
type input "3579377"
type input "3,568,191"
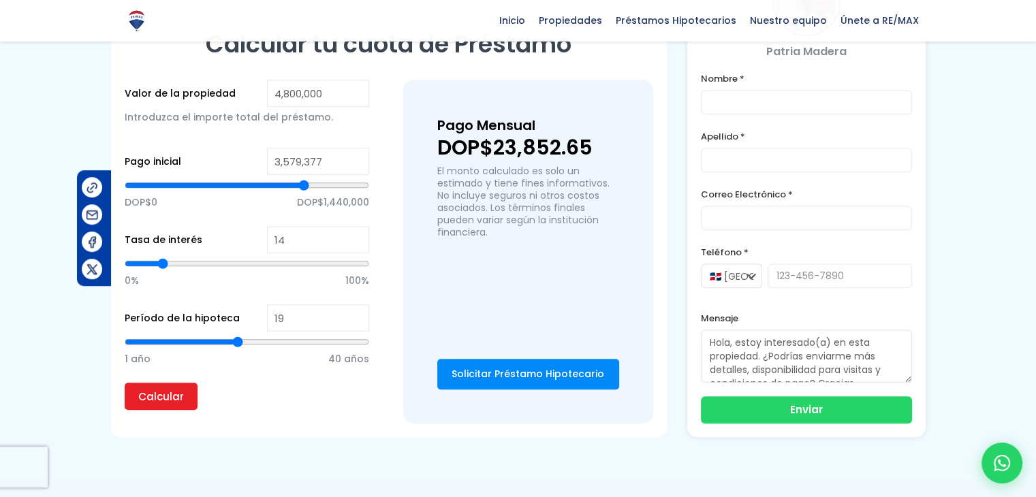
type input "3568191"
type input "3,557,006"
type input "3557006"
type input "3,568,191"
type input "3568191"
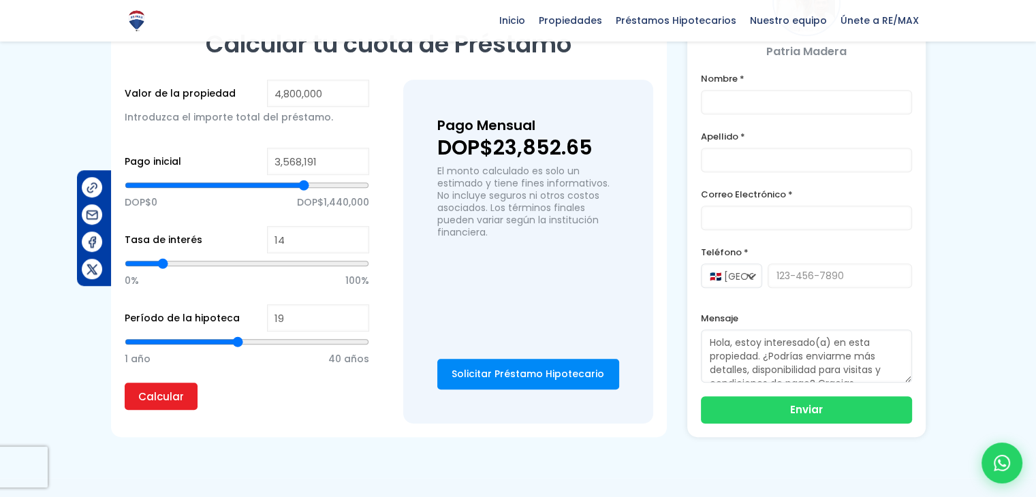
type input "3,579,377"
type input "3579377"
type input "3,590,562"
type input "3590562"
type input "3,601,748"
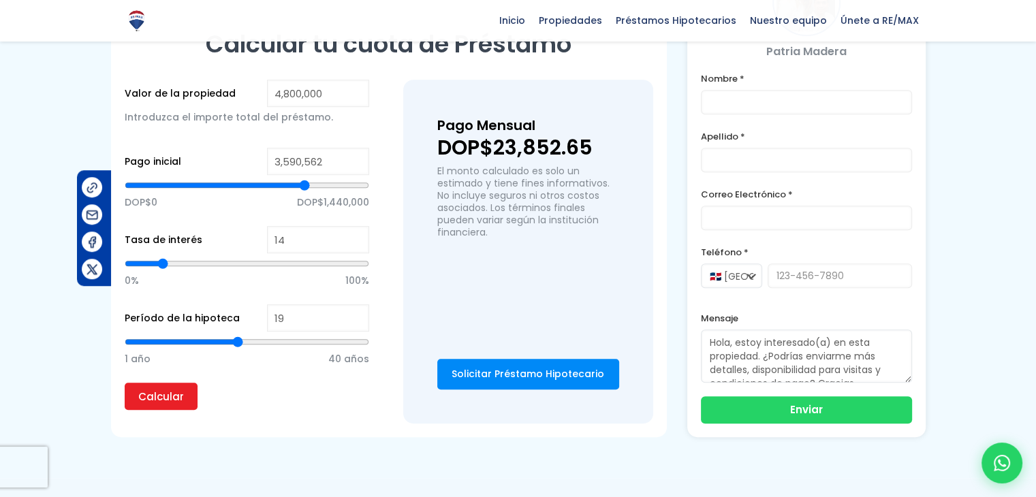
type input "3601748"
type input "3,612,933"
type input "3612933"
type input "3,624,119"
type input "3624119"
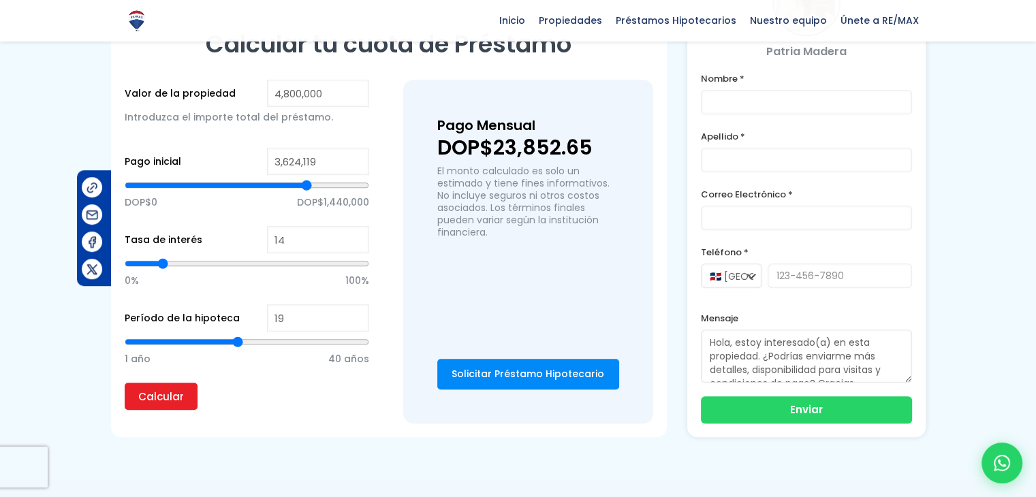
type input "3,635,304"
type input "3635304"
type input "3,646,490"
type input "3646490"
type input "3,657,676"
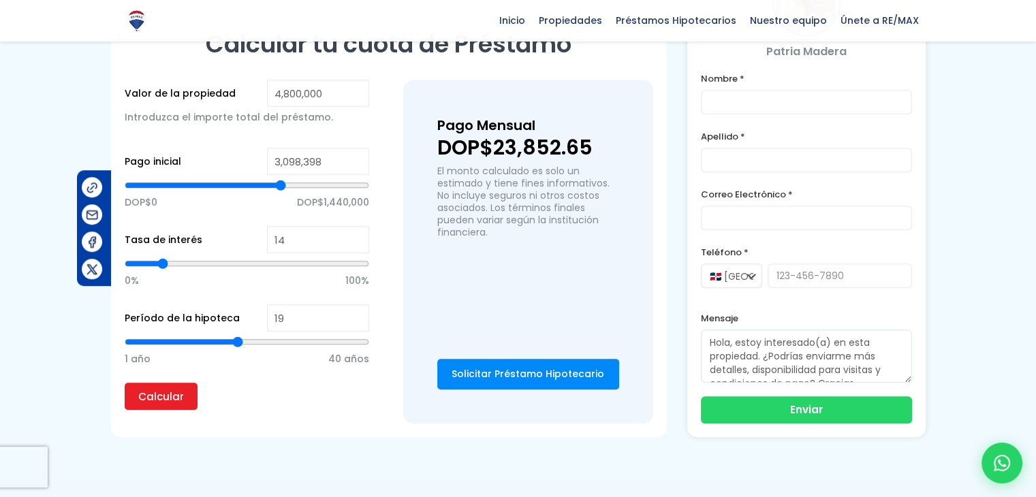
drag, startPoint x: 313, startPoint y: 181, endPoint x: 281, endPoint y: 184, distance: 32.8
click at [281, 184] on input "range" at bounding box center [247, 185] width 244 height 14
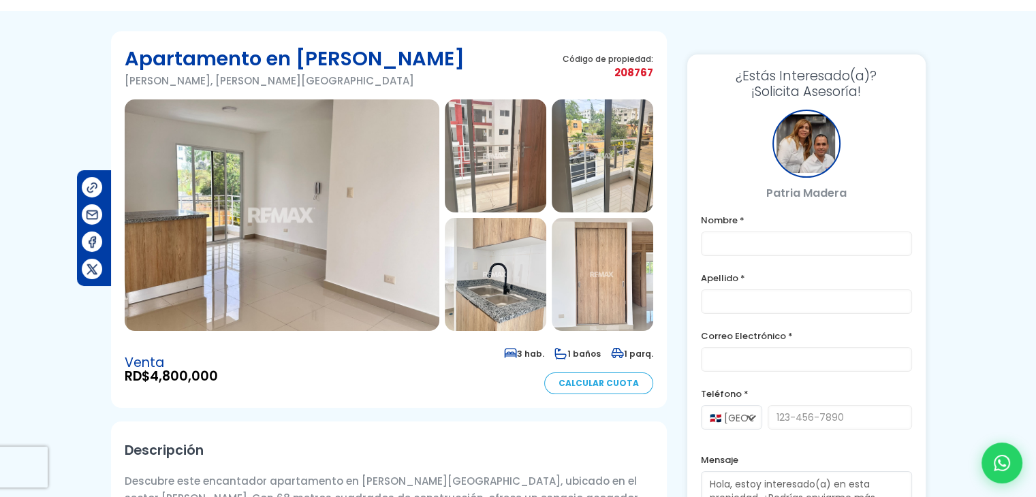
scroll to position [46, 0]
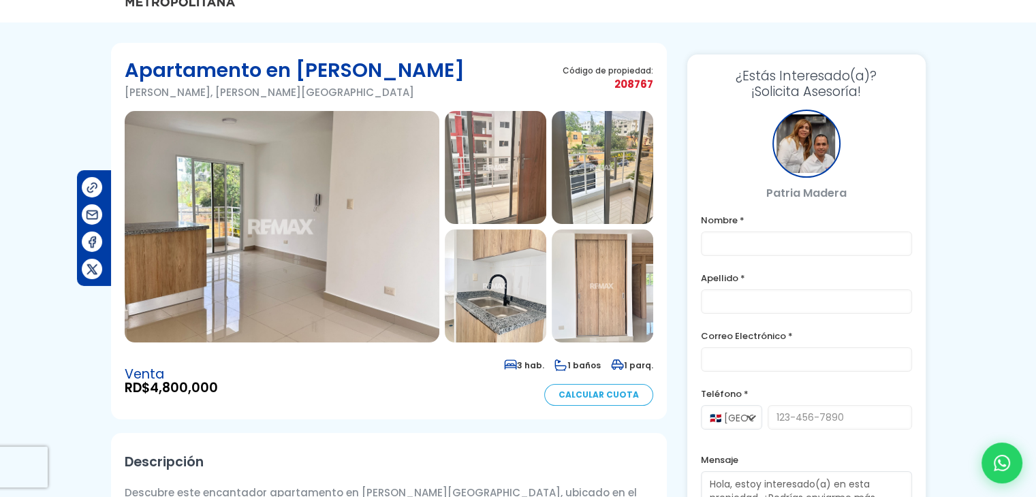
click at [342, 194] on img at bounding box center [282, 227] width 315 height 232
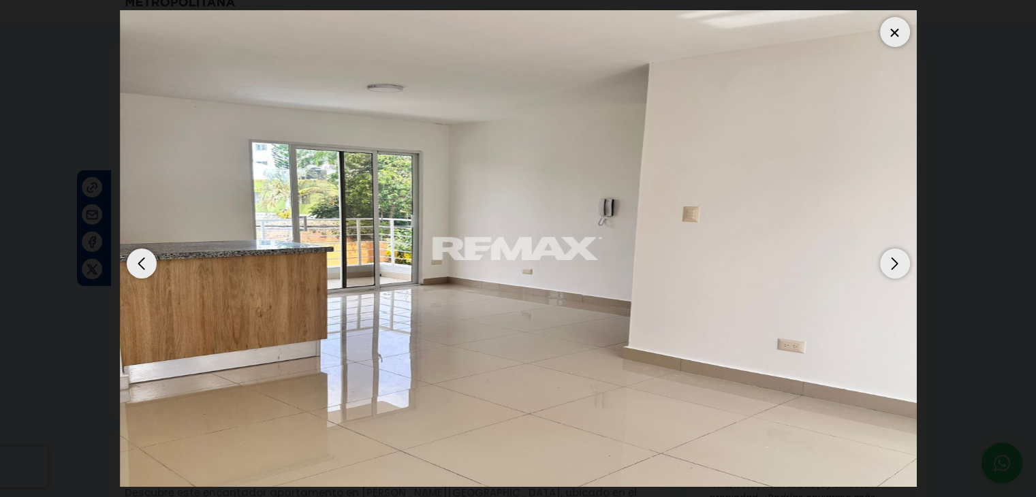
click at [903, 267] on div "Next slide" at bounding box center [895, 264] width 30 height 30
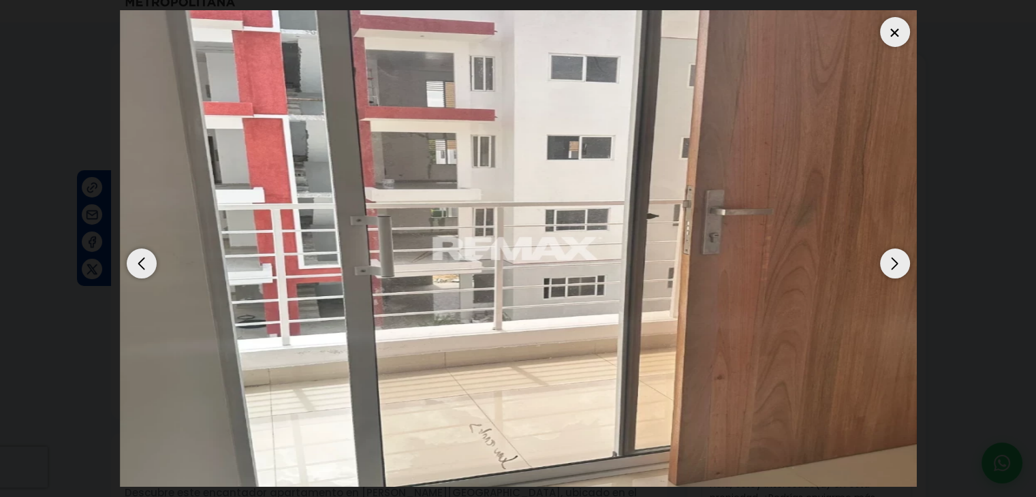
click at [903, 267] on div "Next slide" at bounding box center [895, 264] width 30 height 30
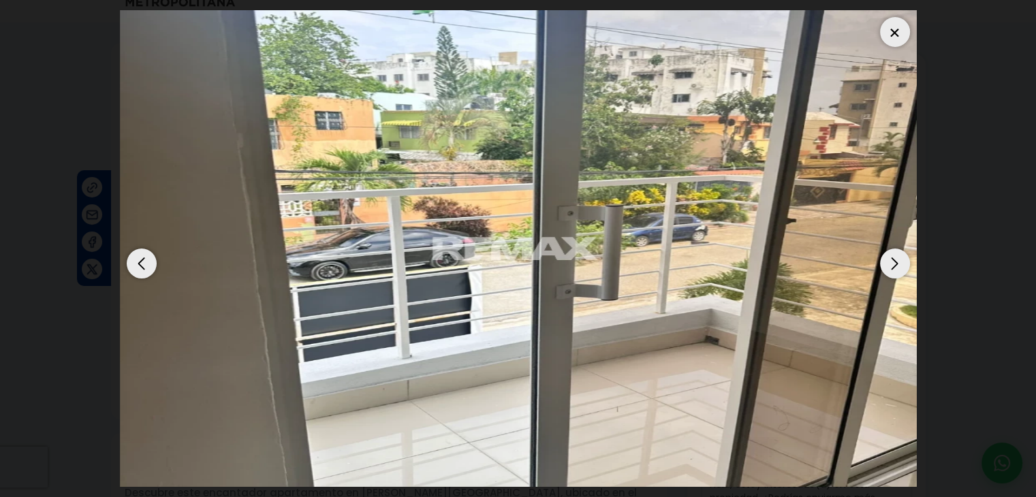
click at [903, 267] on div "Next slide" at bounding box center [895, 264] width 30 height 30
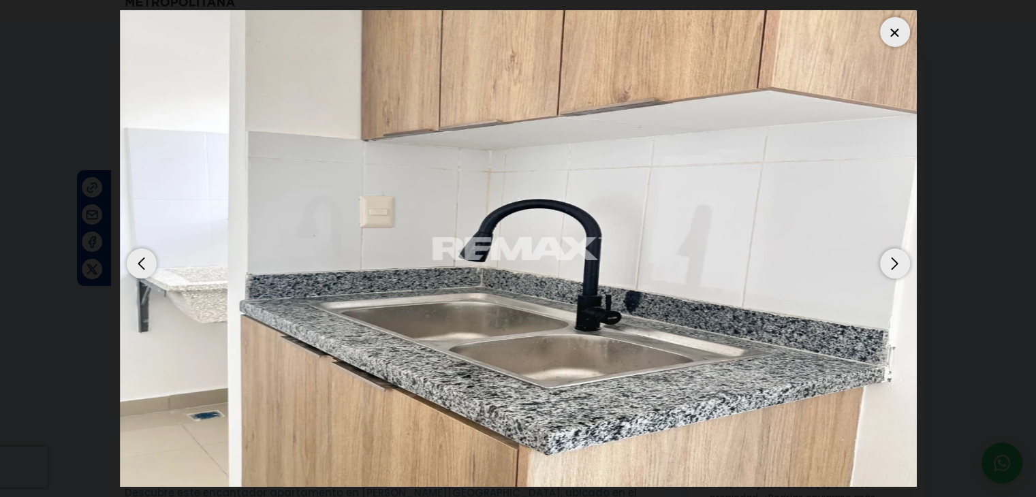
click at [903, 267] on div "Next slide" at bounding box center [895, 264] width 30 height 30
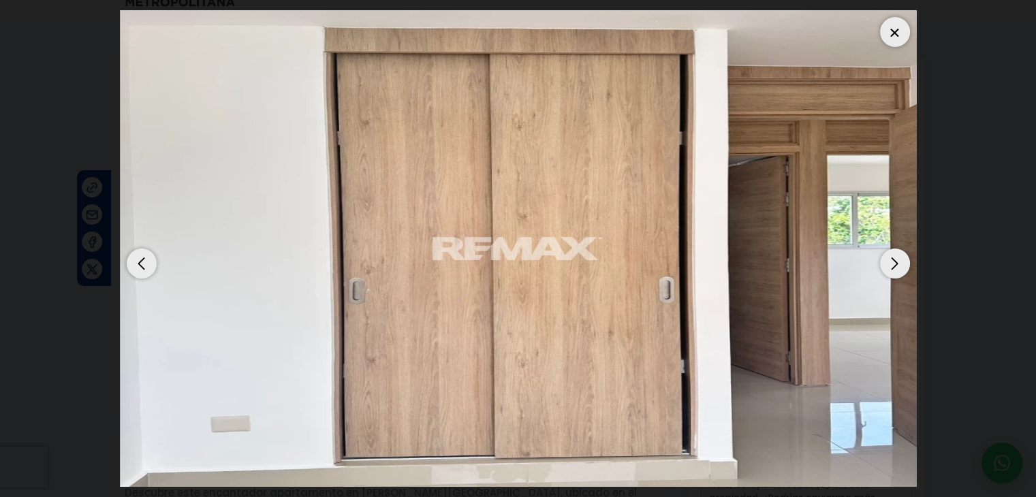
click at [903, 267] on div "Next slide" at bounding box center [895, 264] width 30 height 30
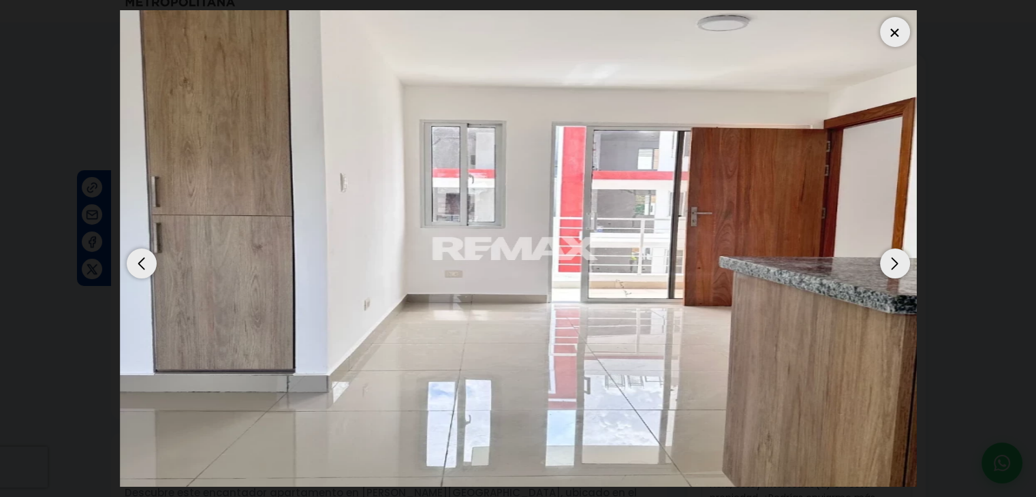
click at [903, 267] on div "Next slide" at bounding box center [895, 264] width 30 height 30
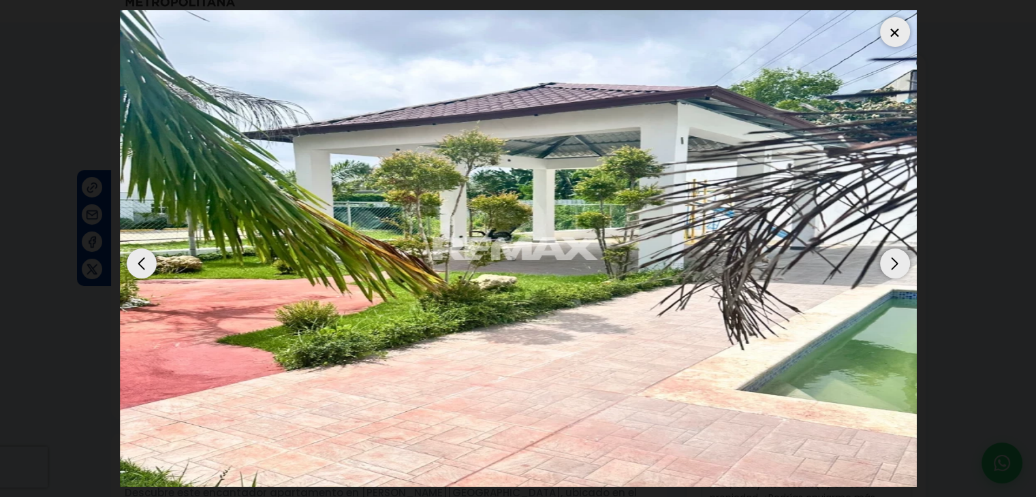
click at [131, 268] on div "Previous slide" at bounding box center [142, 264] width 30 height 30
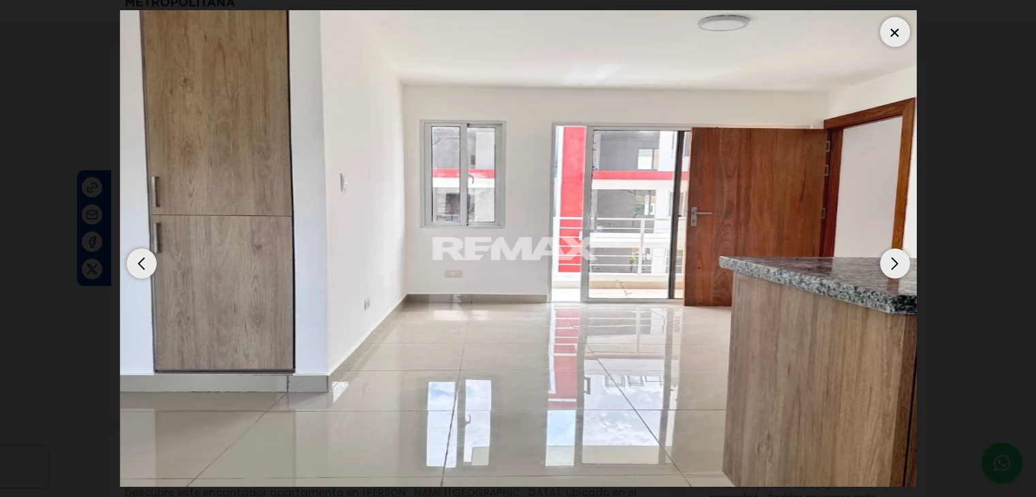
click at [891, 263] on div "Next slide" at bounding box center [895, 264] width 30 height 30
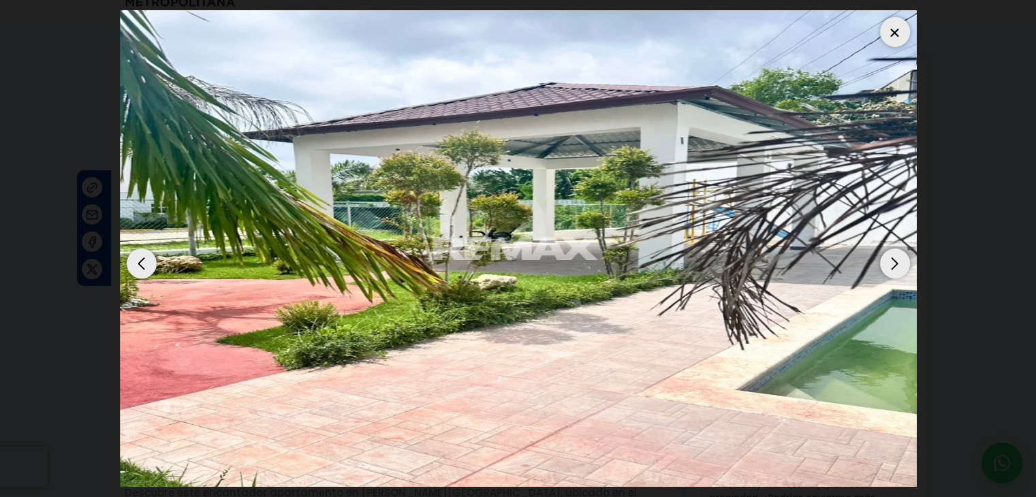
click at [891, 263] on div "Next slide" at bounding box center [895, 264] width 30 height 30
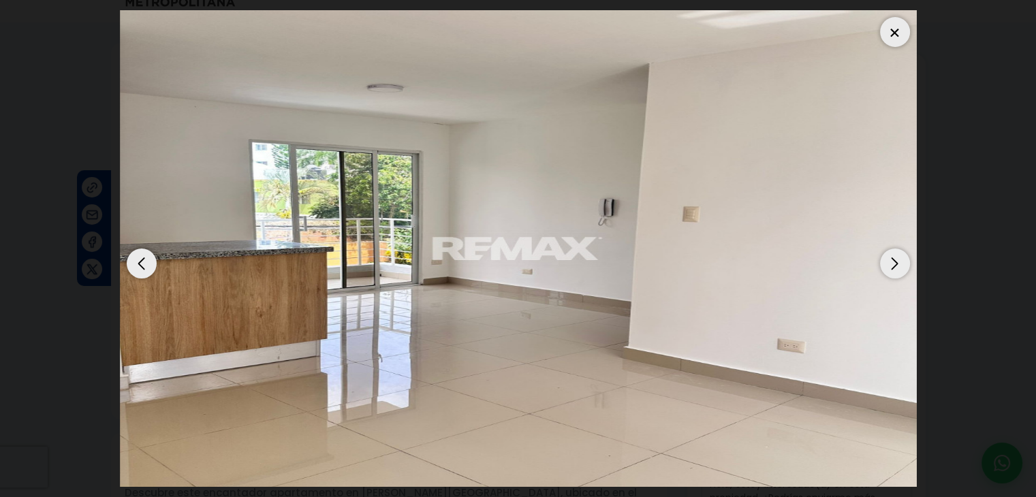
click at [891, 263] on div "Next slide" at bounding box center [895, 264] width 30 height 30
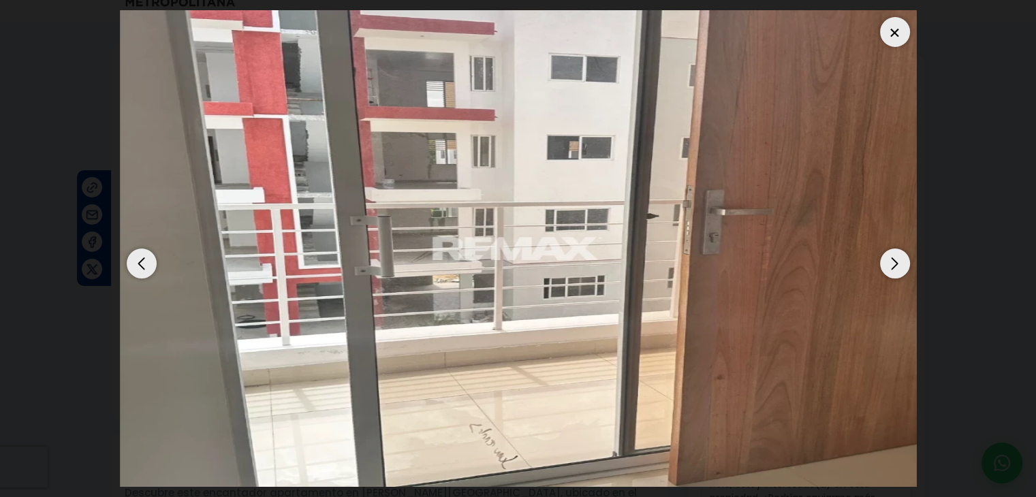
click at [891, 263] on div "Next slide" at bounding box center [895, 264] width 30 height 30
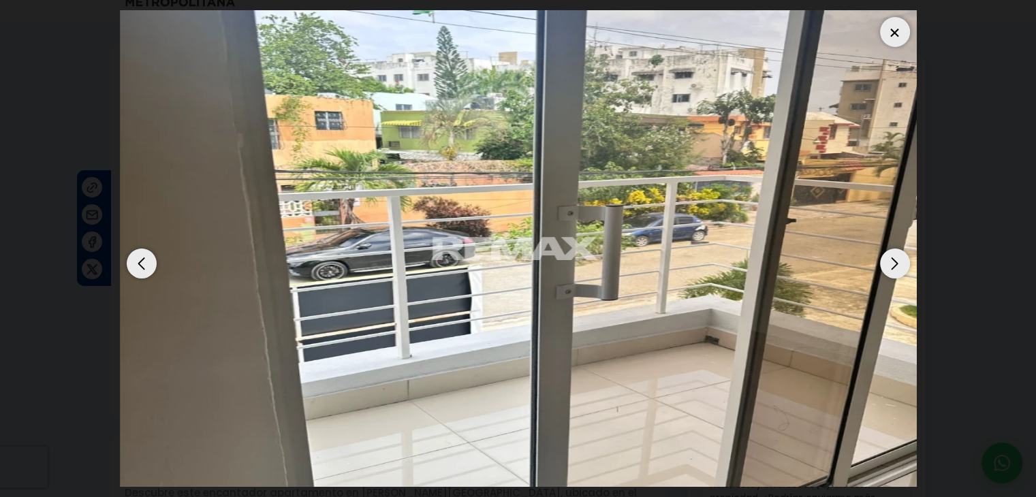
click at [889, 20] on div at bounding box center [895, 32] width 30 height 30
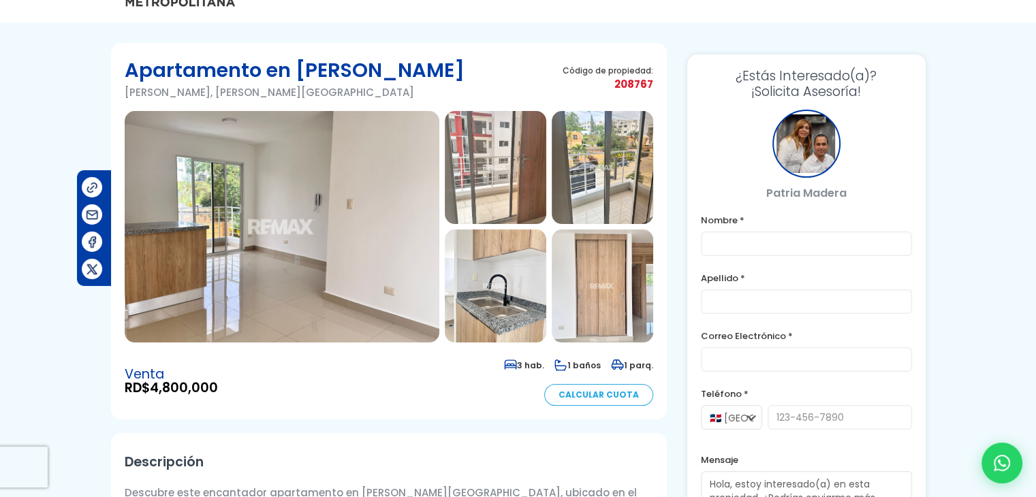
click at [515, 148] on img at bounding box center [495, 167] width 101 height 113
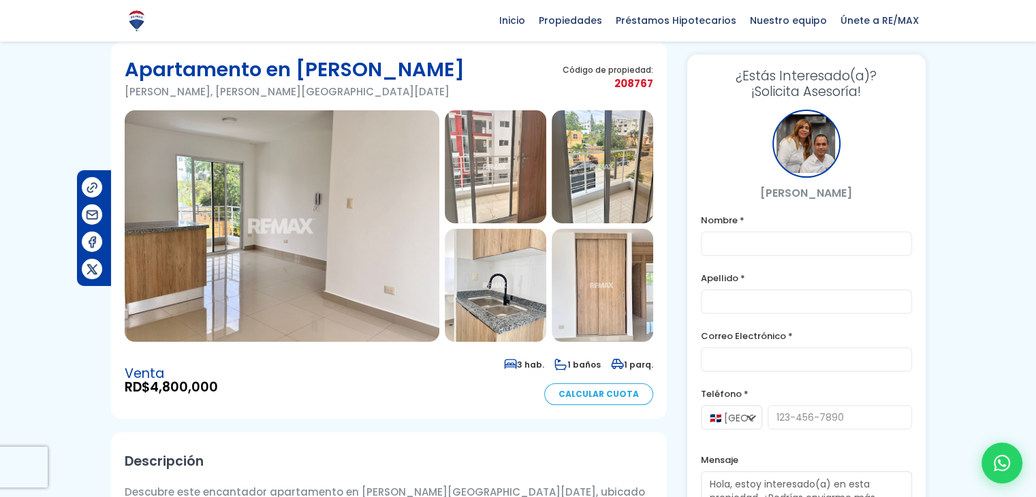
click at [601, 156] on img at bounding box center [602, 166] width 101 height 113
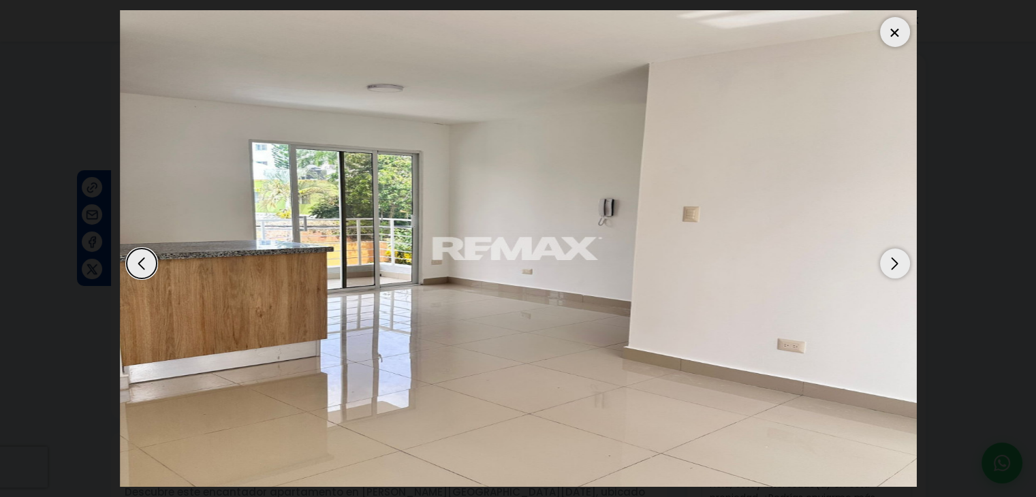
click at [891, 260] on div "Next slide" at bounding box center [895, 264] width 30 height 30
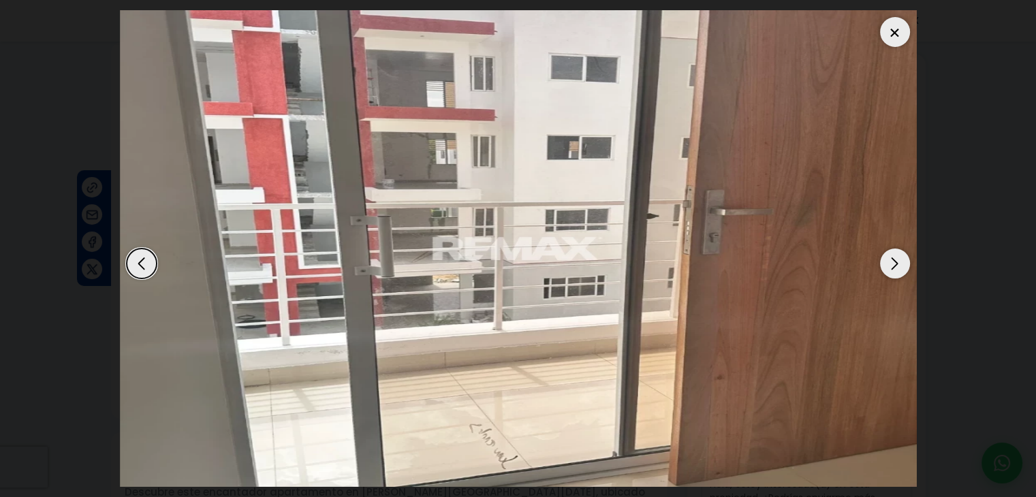
click at [891, 260] on div "Next slide" at bounding box center [895, 264] width 30 height 30
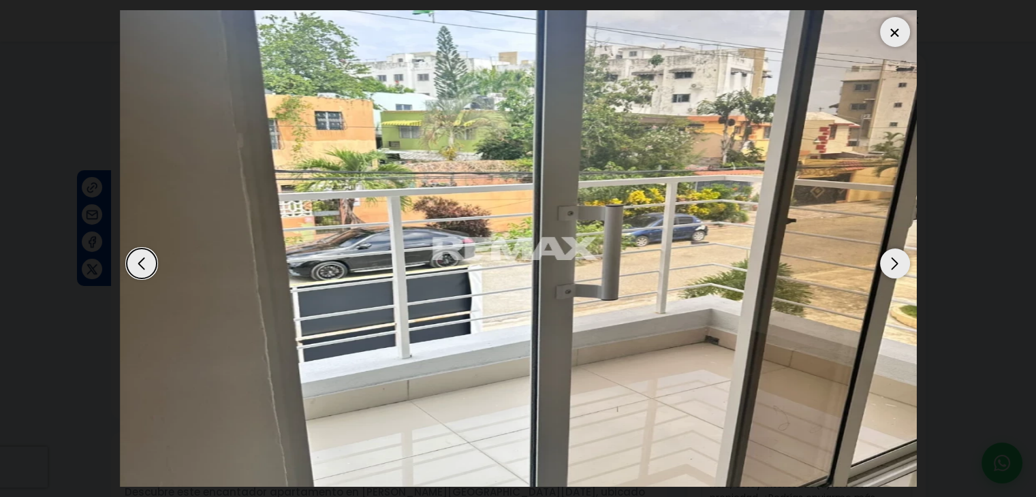
click at [140, 255] on div "Previous slide" at bounding box center [142, 264] width 30 height 30
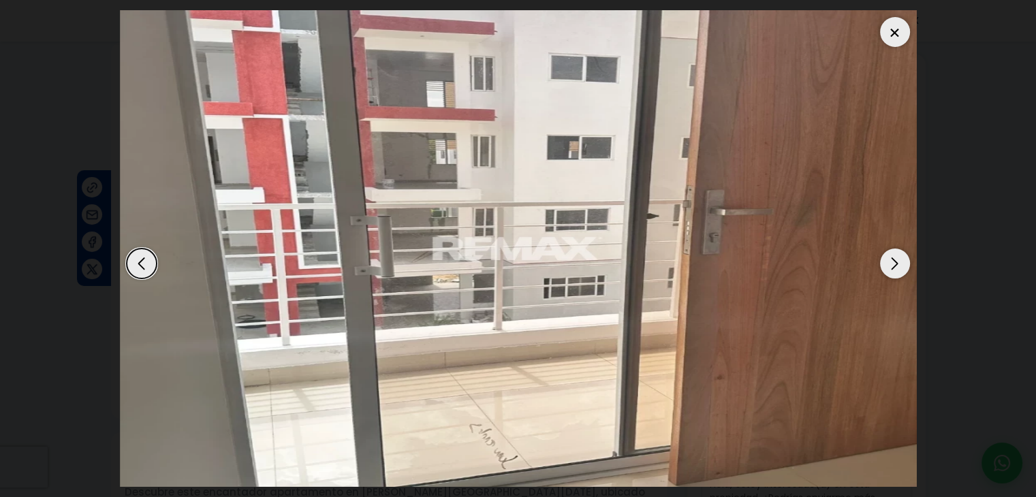
click at [892, 255] on div "Next slide" at bounding box center [895, 264] width 30 height 30
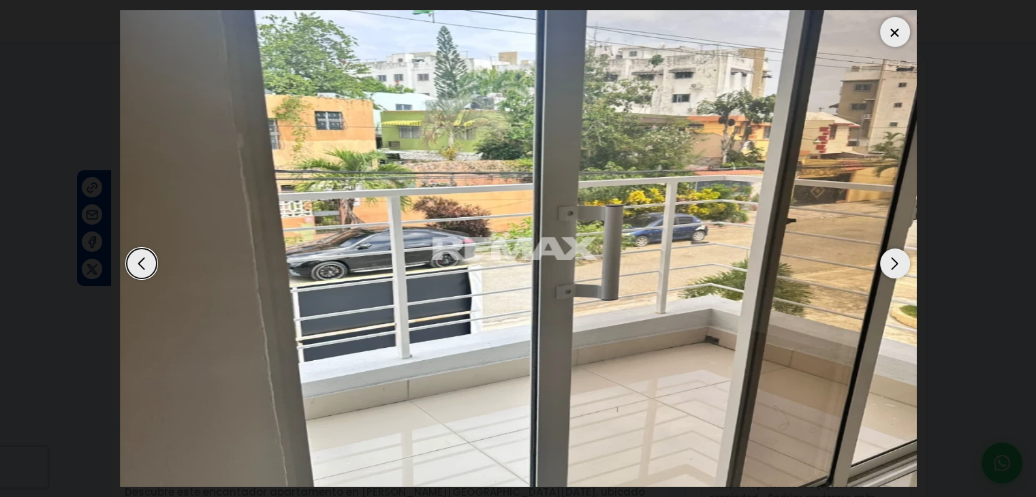
click at [892, 255] on div "Next slide" at bounding box center [895, 264] width 30 height 30
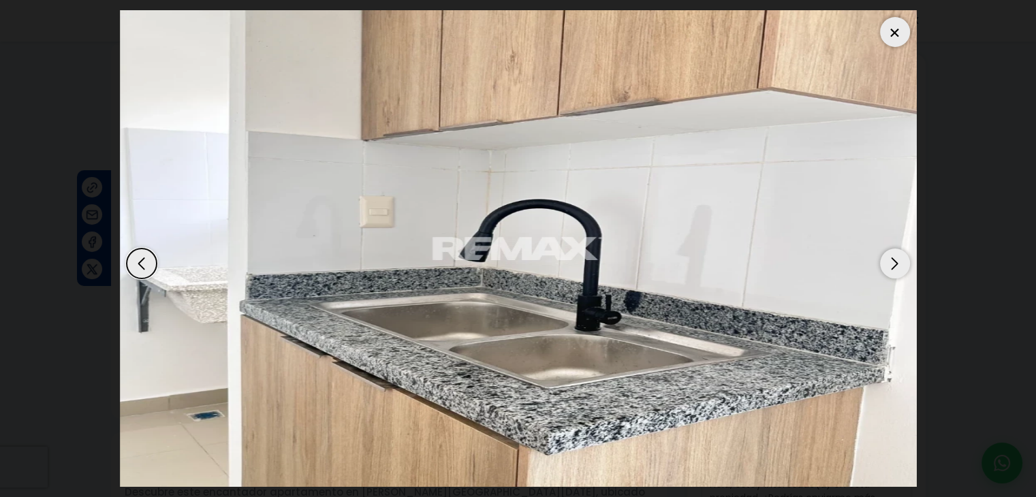
click at [132, 264] on div "Previous slide" at bounding box center [142, 264] width 30 height 30
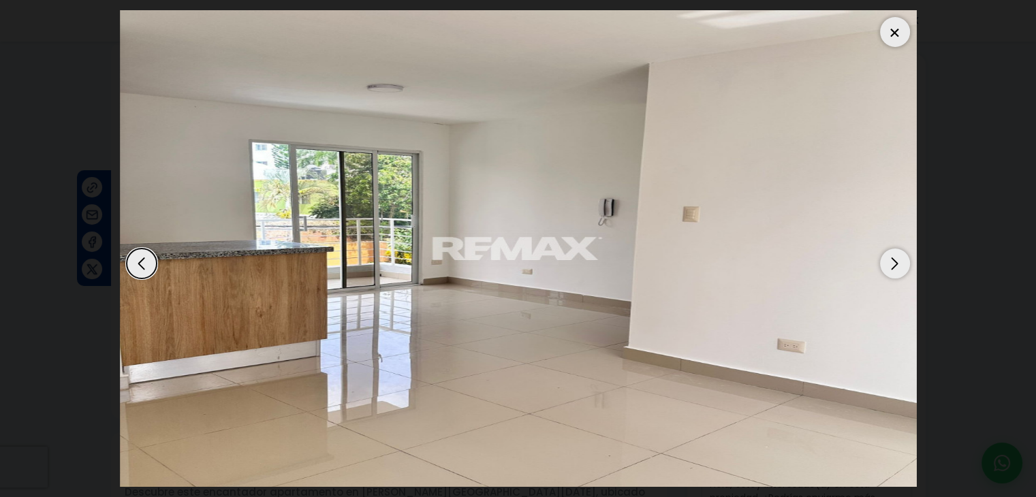
click at [885, 262] on div "Next slide" at bounding box center [895, 264] width 30 height 30
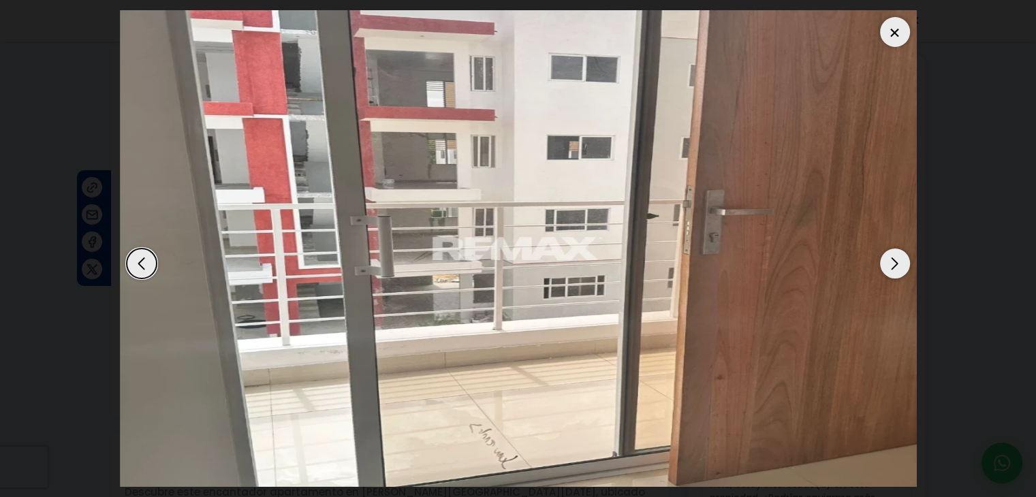
click at [885, 262] on div "Next slide" at bounding box center [895, 264] width 30 height 30
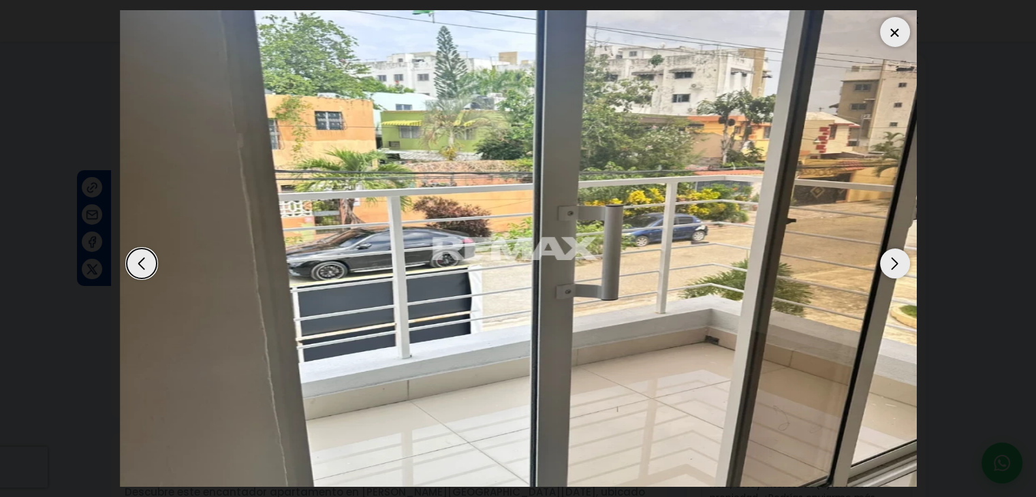
click at [885, 262] on div "Next slide" at bounding box center [895, 264] width 30 height 30
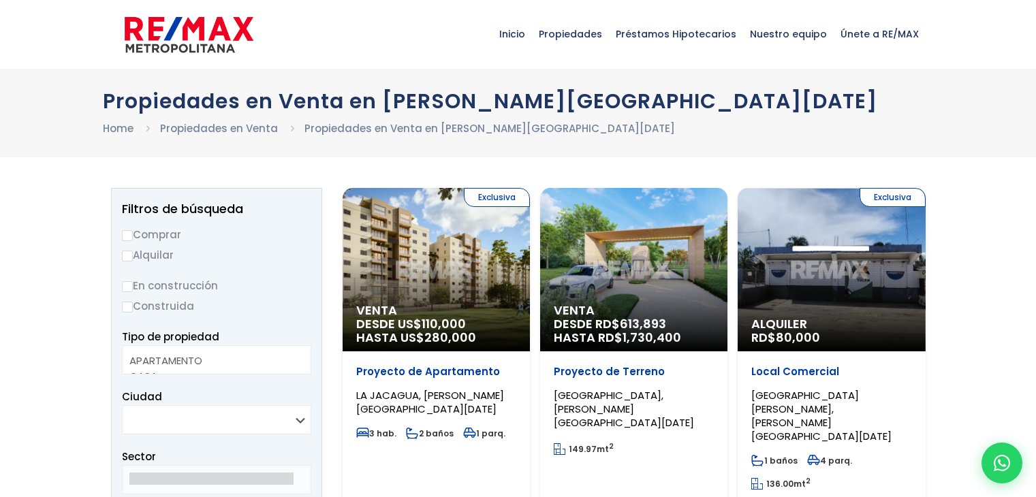
select select
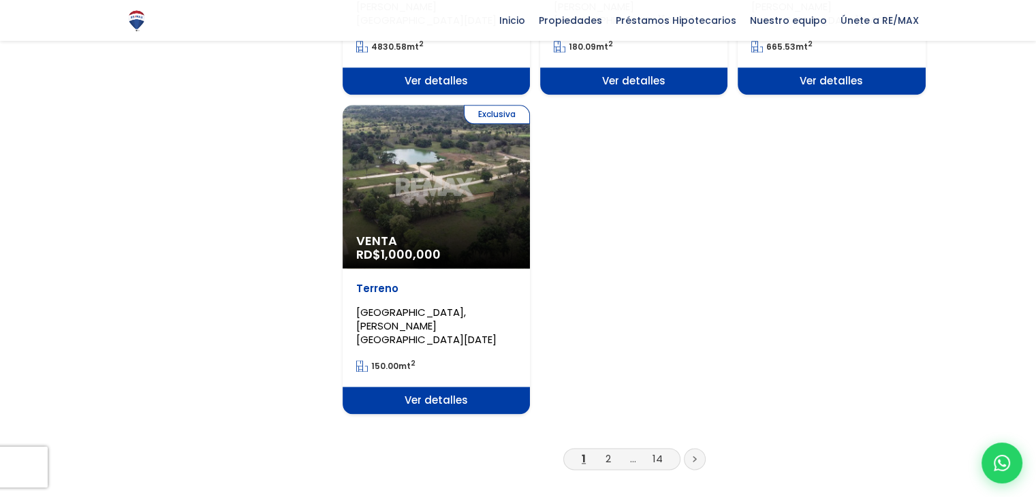
scroll to position [1724, 0]
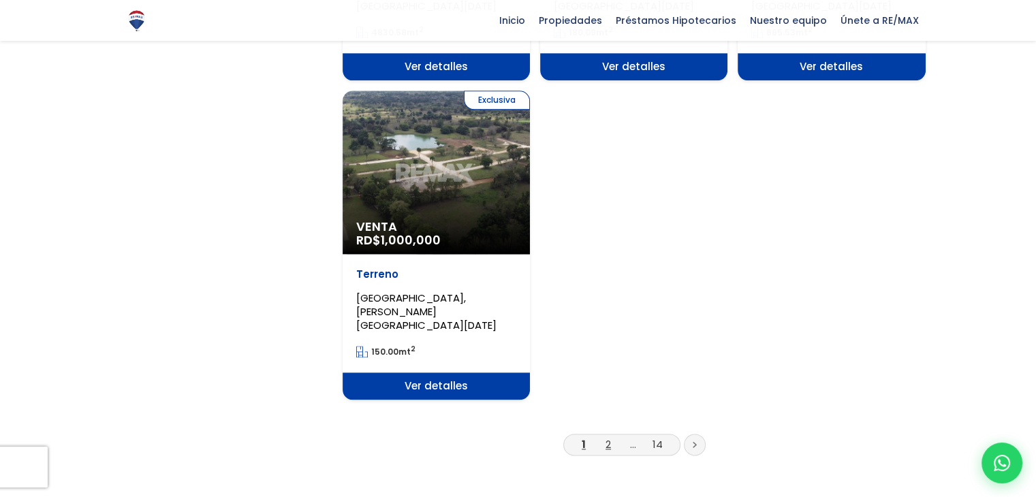
click at [605, 437] on link "2" at bounding box center [607, 444] width 5 height 14
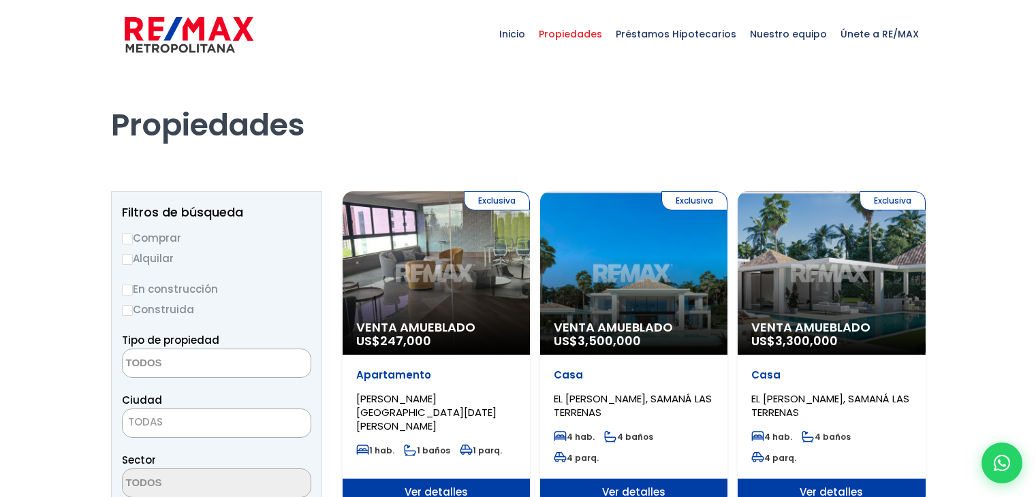
select select
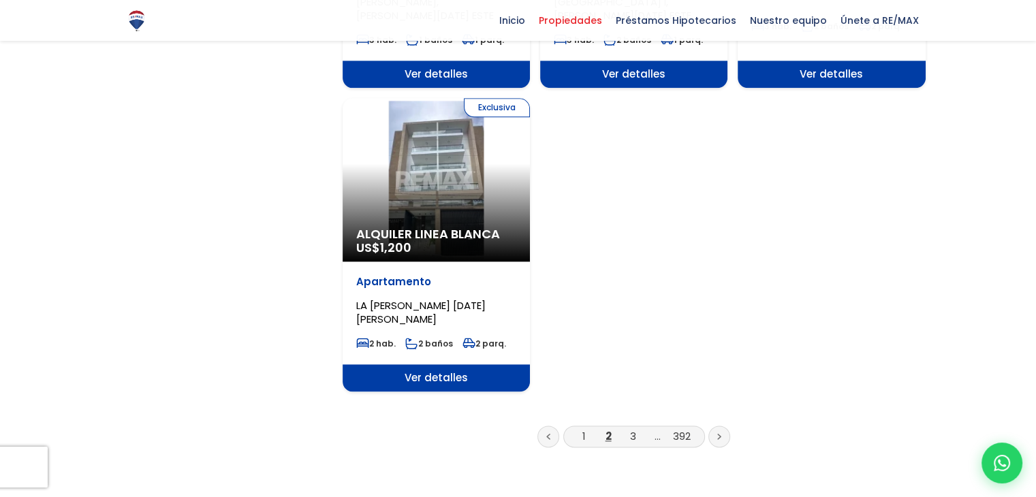
scroll to position [1717, 0]
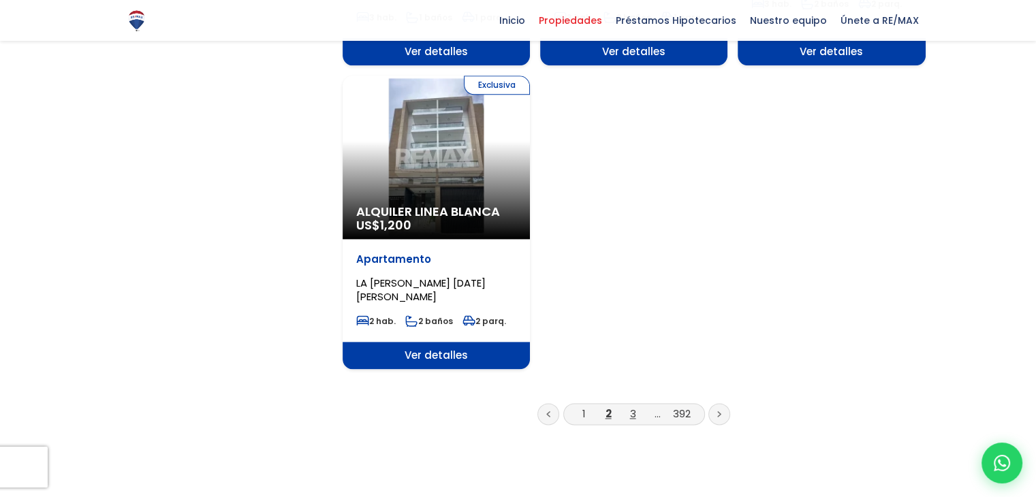
click at [632, 407] on link "3" at bounding box center [633, 414] width 6 height 14
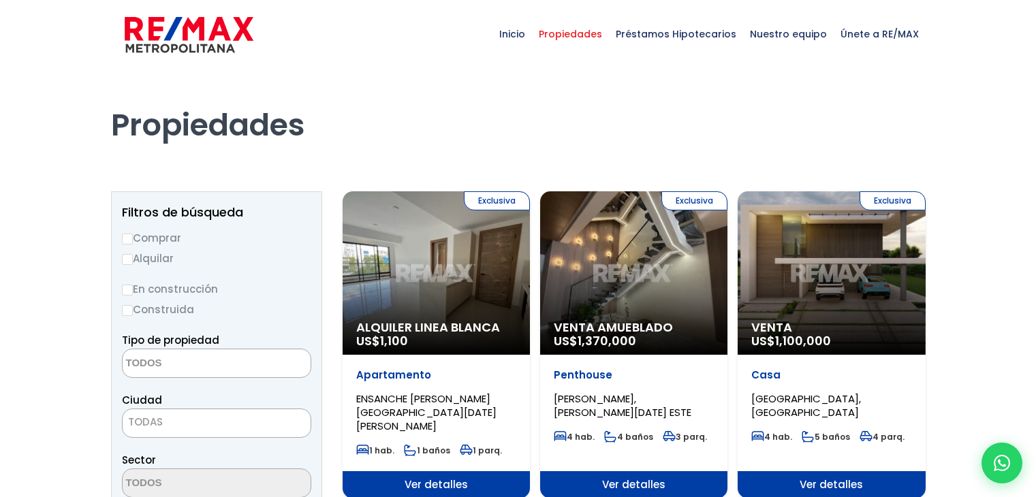
select select
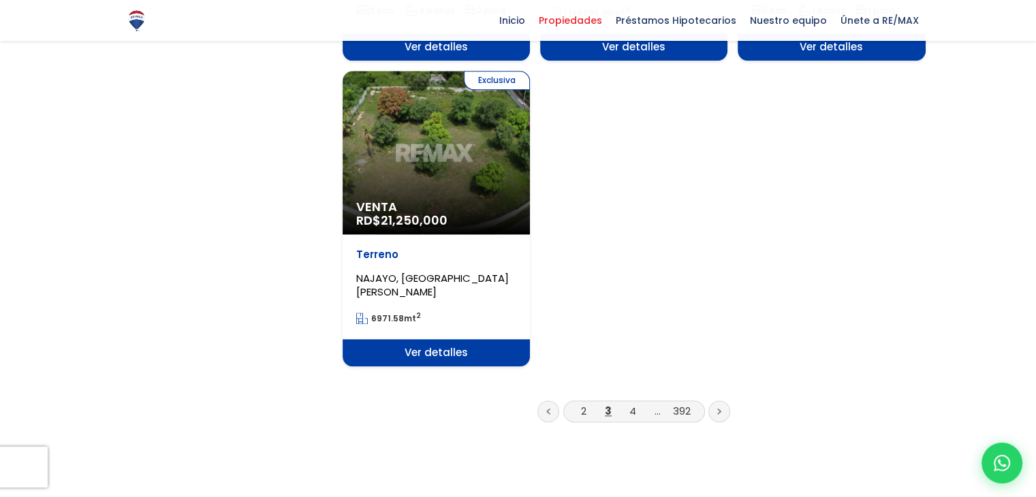
scroll to position [1766, 0]
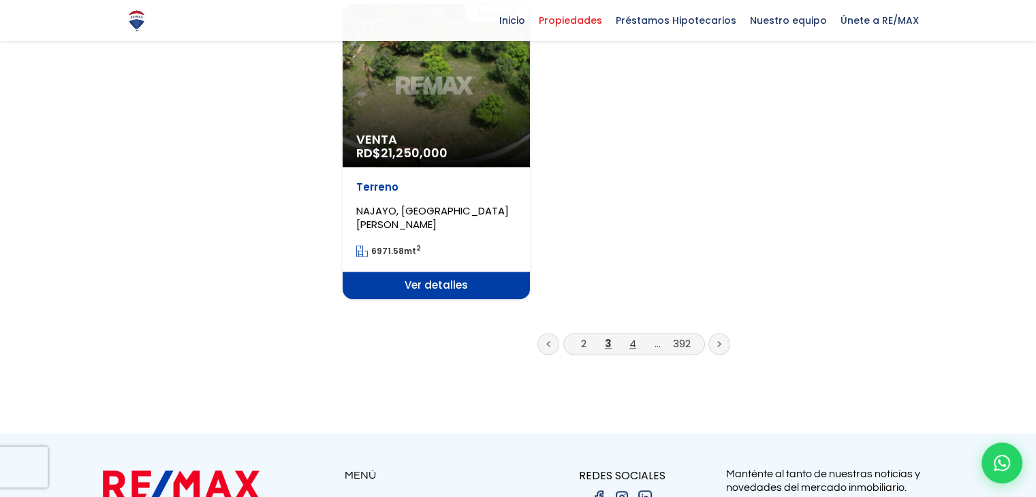
click at [632, 336] on link "4" at bounding box center [632, 343] width 7 height 14
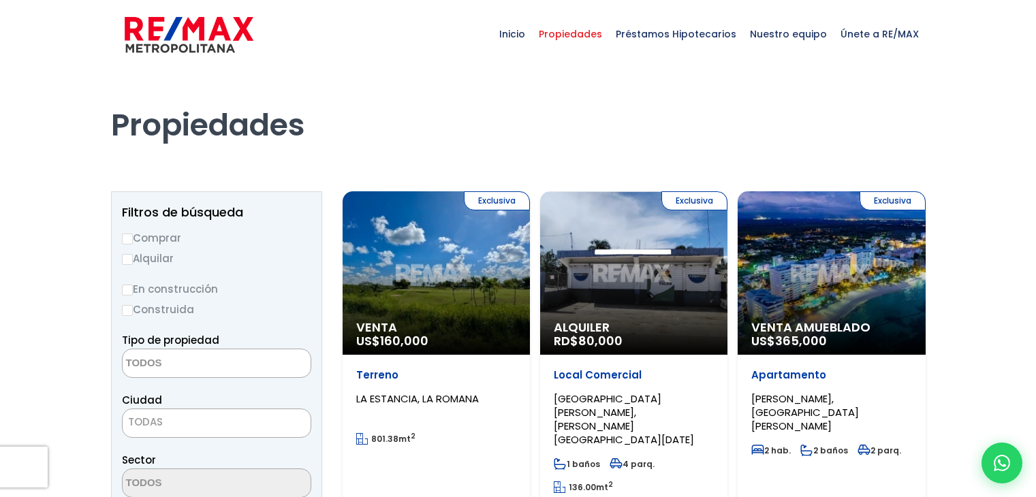
select select
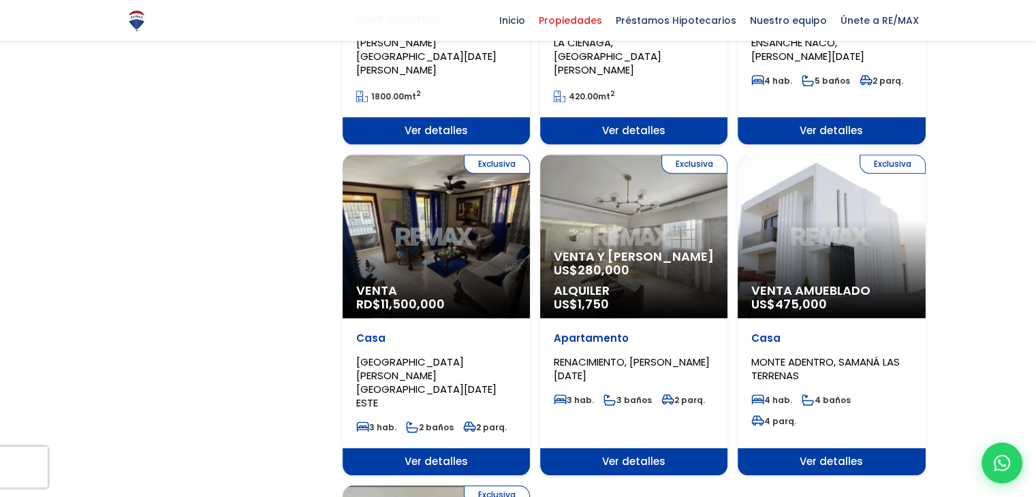
scroll to position [1365, 0]
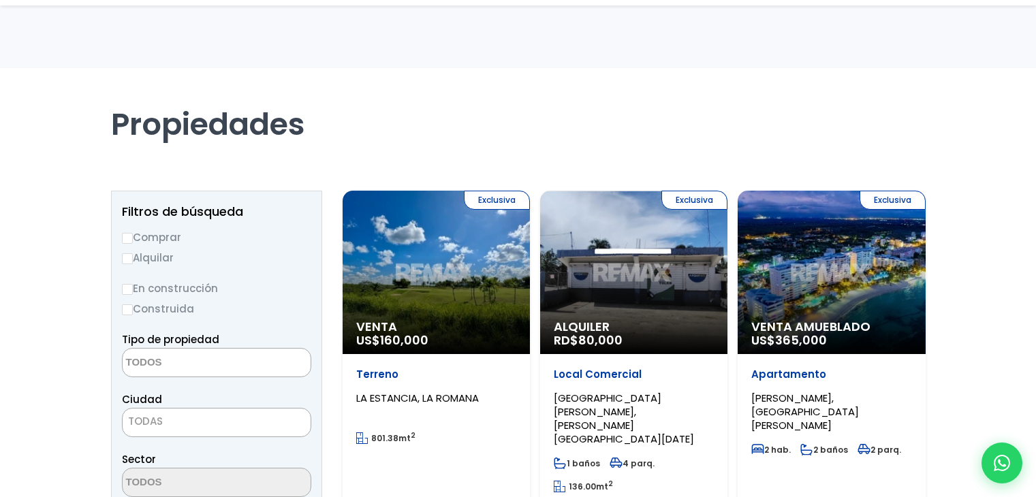
select select
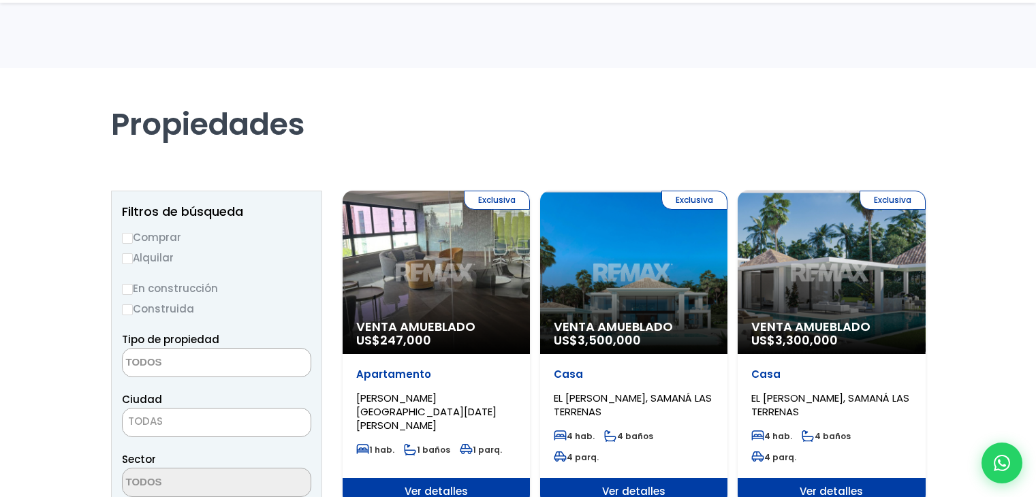
select select
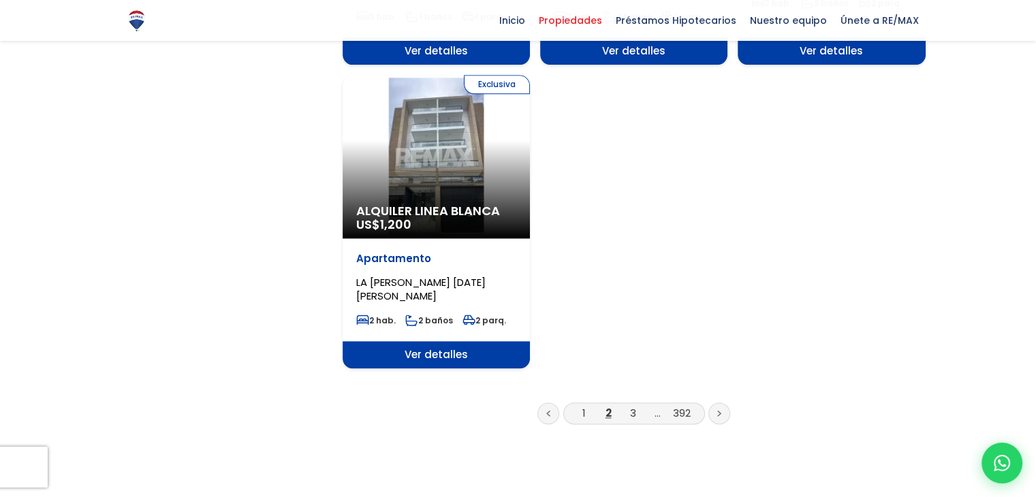
scroll to position [1717, 0]
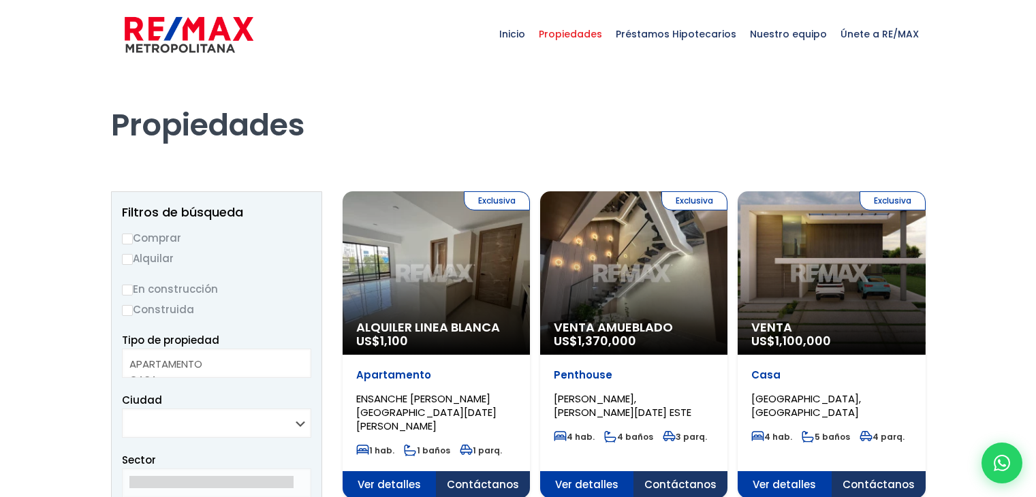
select select
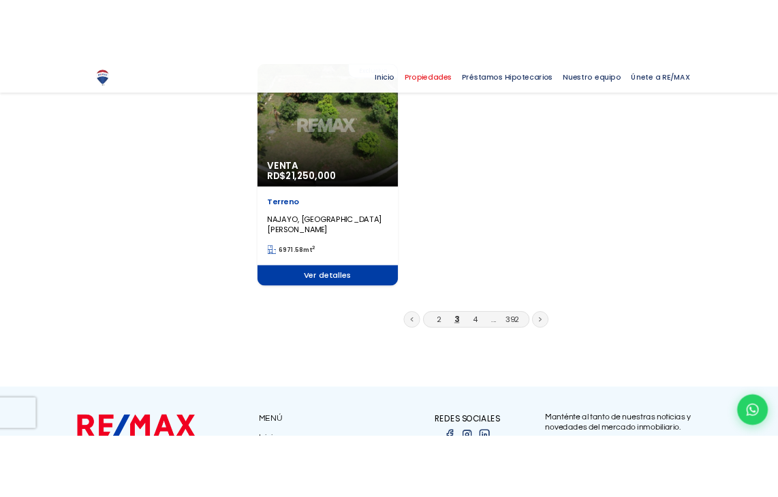
scroll to position [1766, 0]
